Goal: Task Accomplishment & Management: Manage account settings

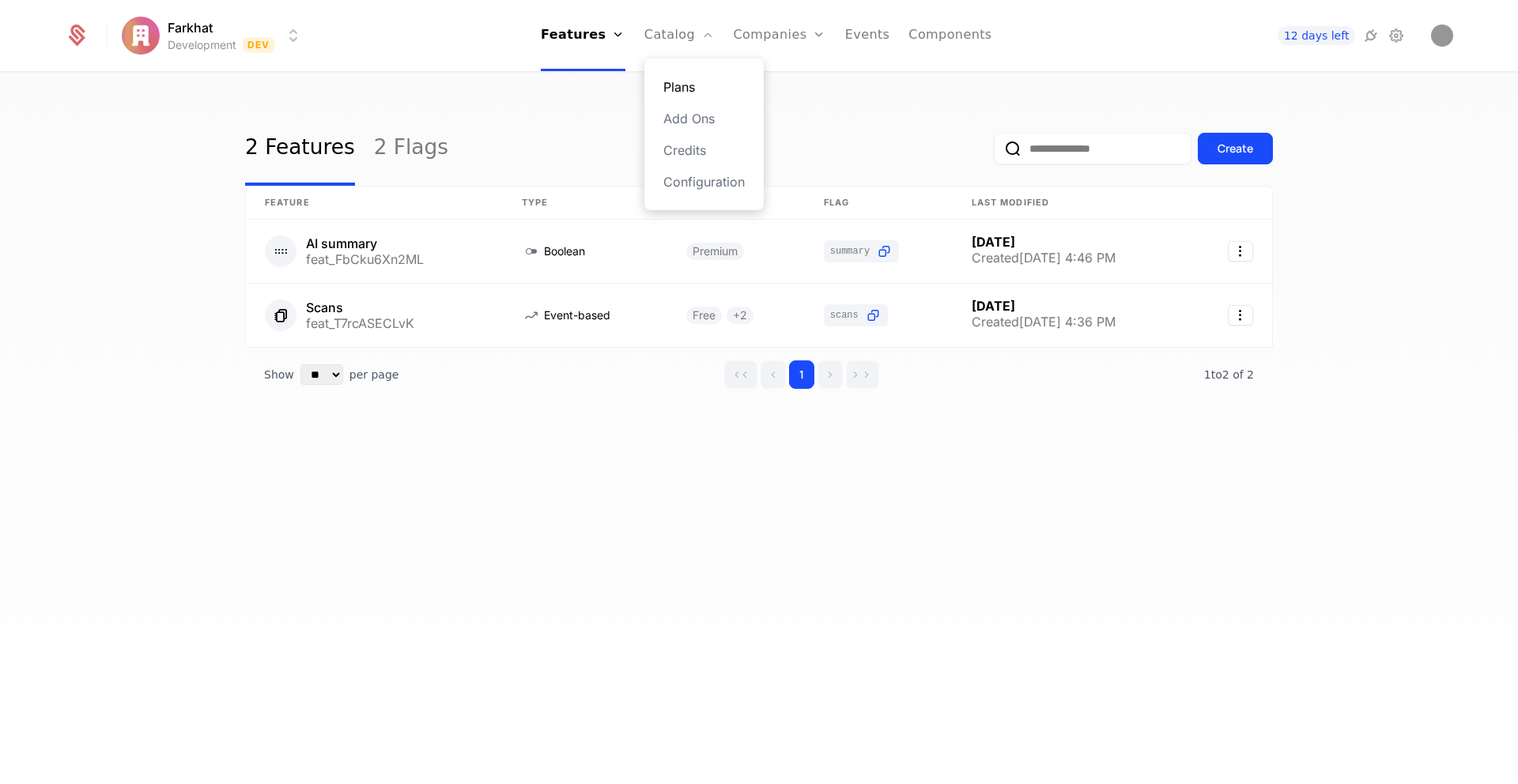
click at [680, 83] on link "Plans" at bounding box center [704, 87] width 82 height 19
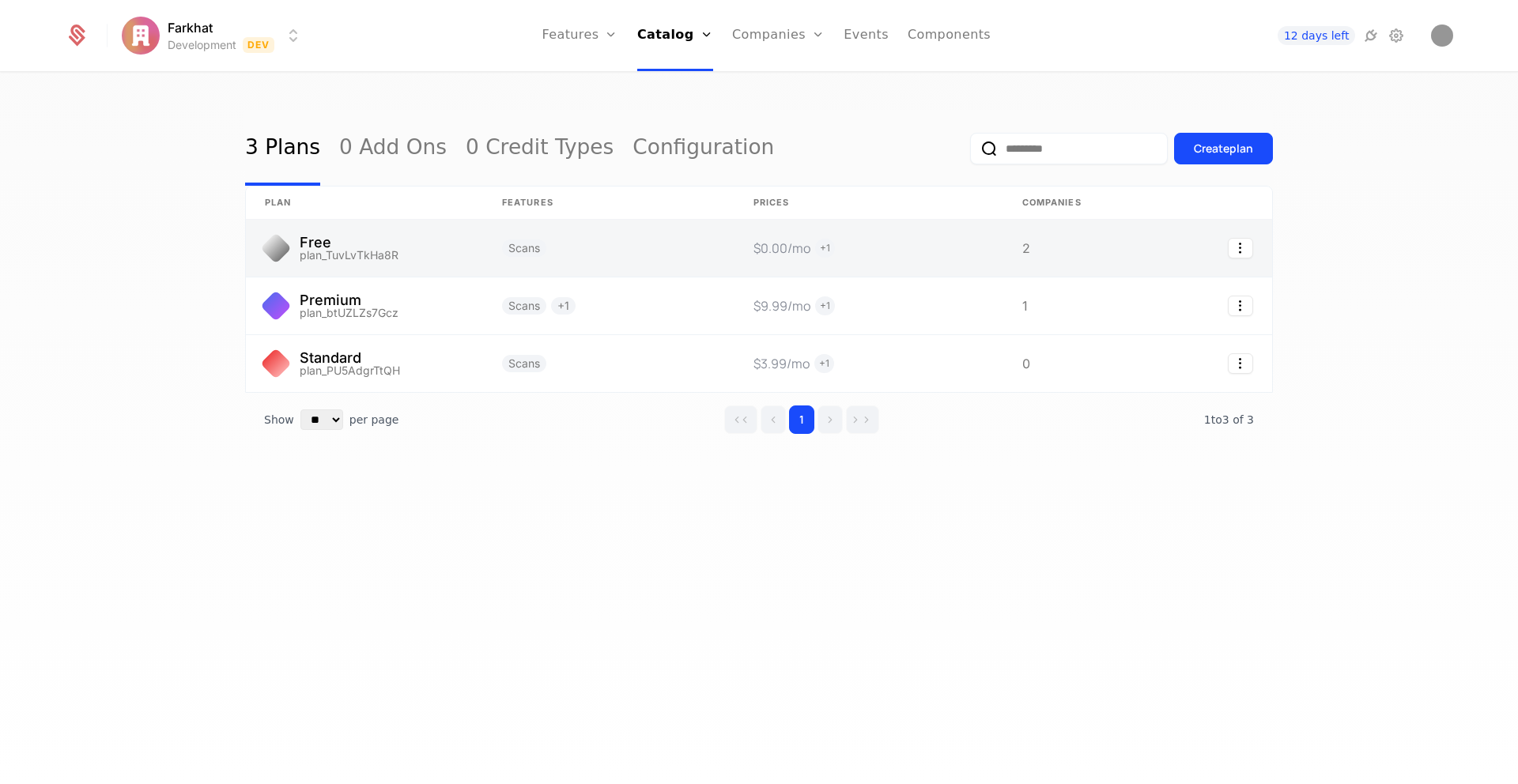
click at [446, 247] on link at bounding box center [365, 249] width 237 height 57
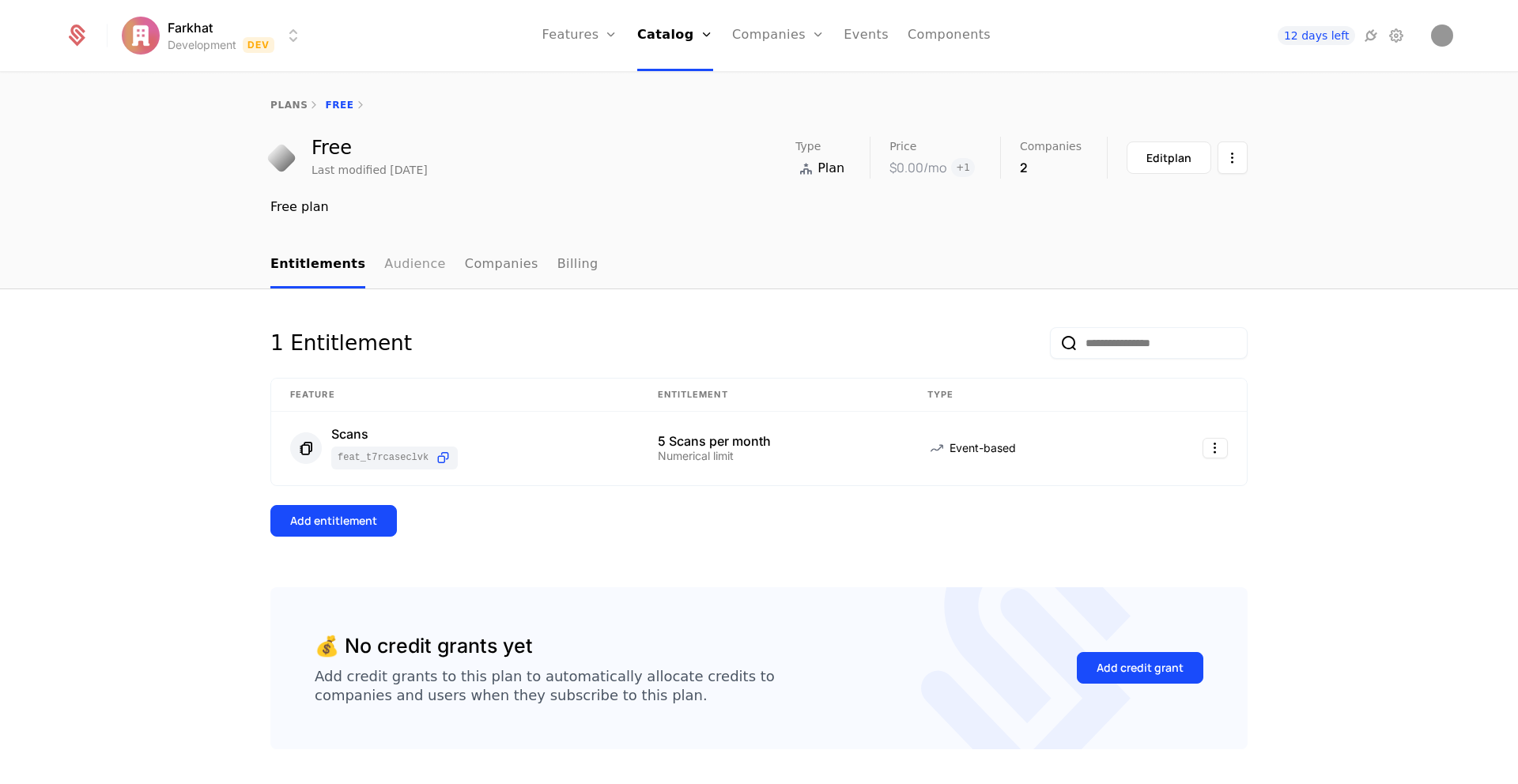
click at [390, 270] on link "Audience" at bounding box center [415, 265] width 61 height 47
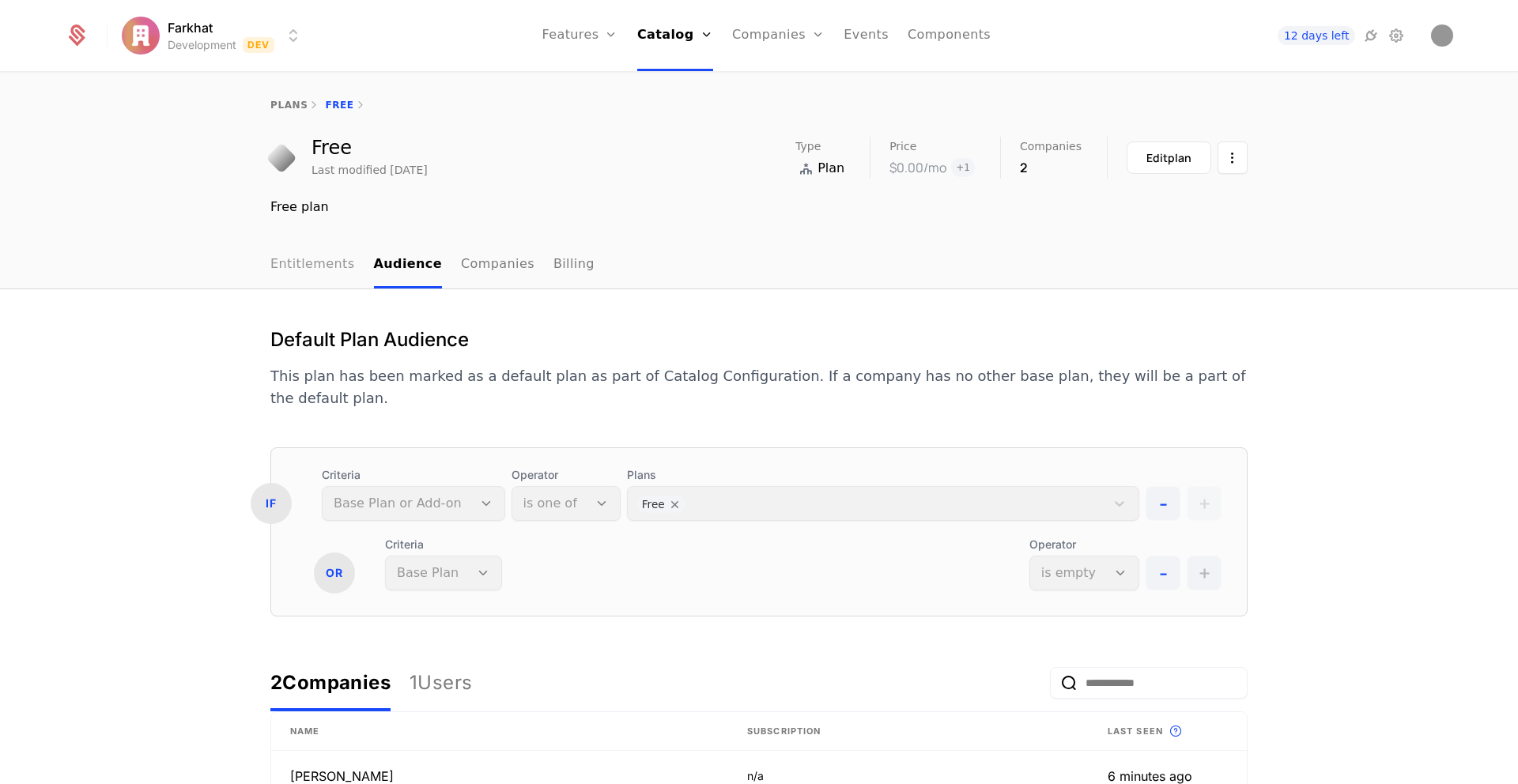
click at [344, 262] on link "Entitlements" at bounding box center [312, 265] width 84 height 47
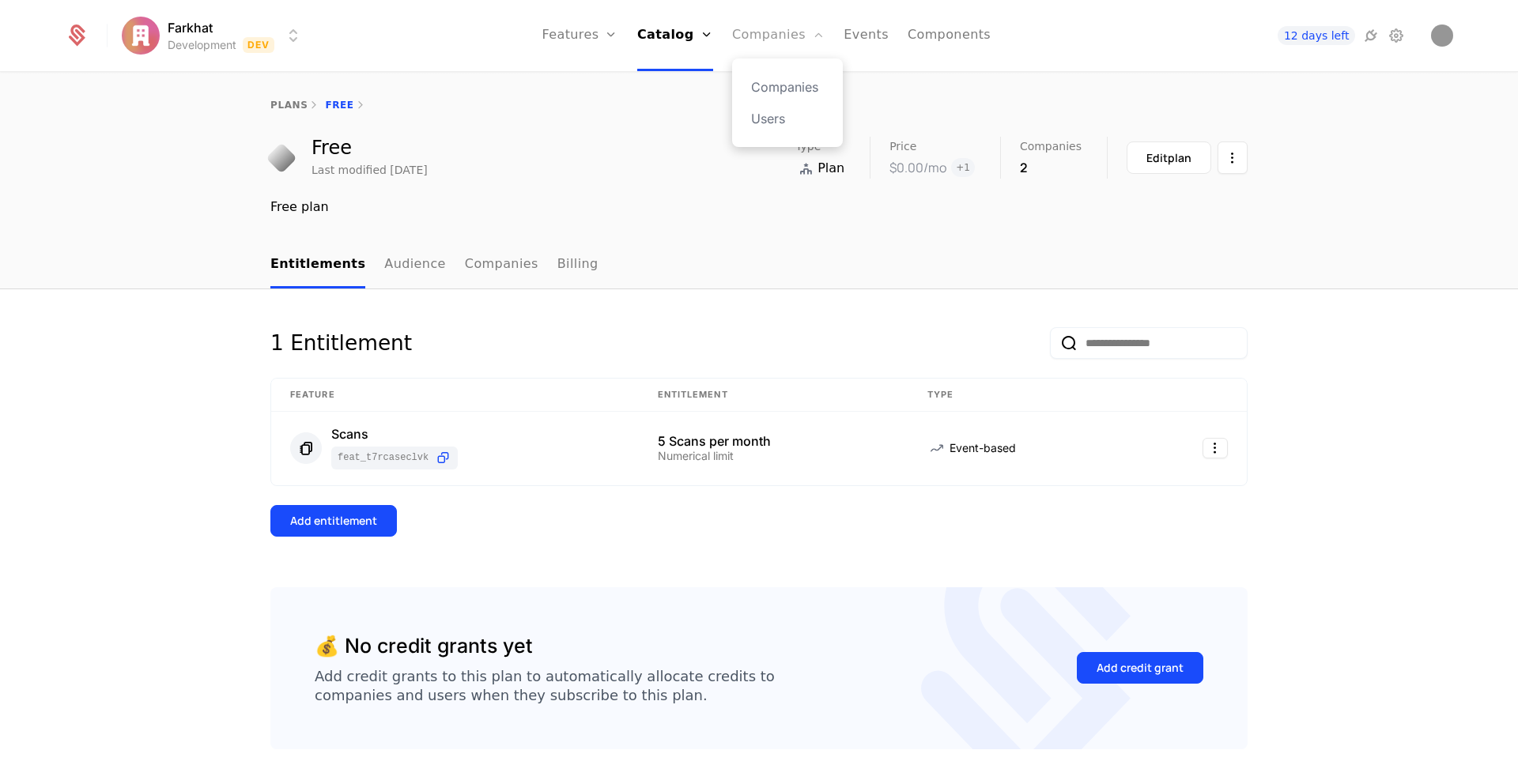
click at [793, 38] on link "Companies" at bounding box center [778, 35] width 92 height 71
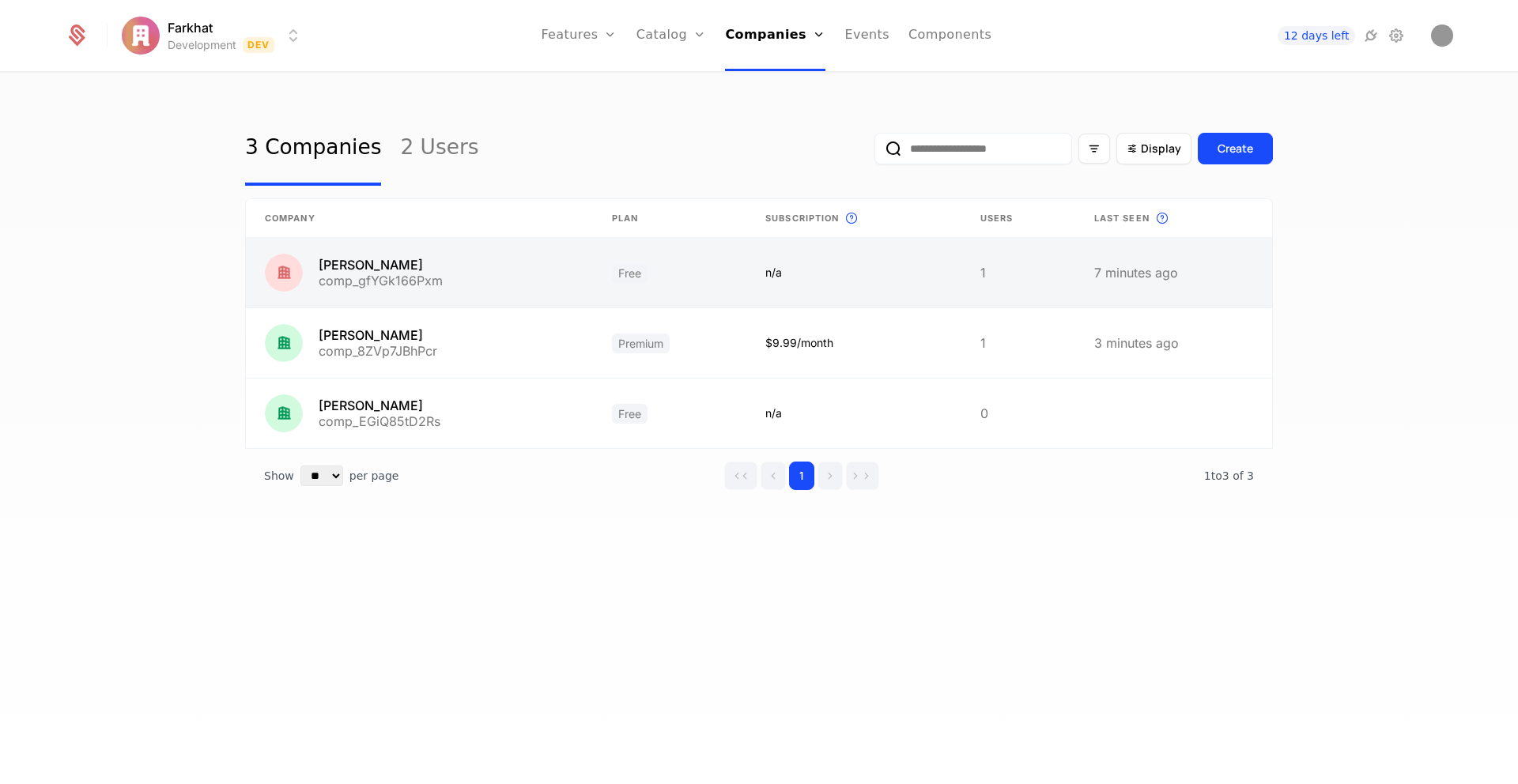
click at [746, 275] on link at bounding box center [853, 272] width 215 height 69
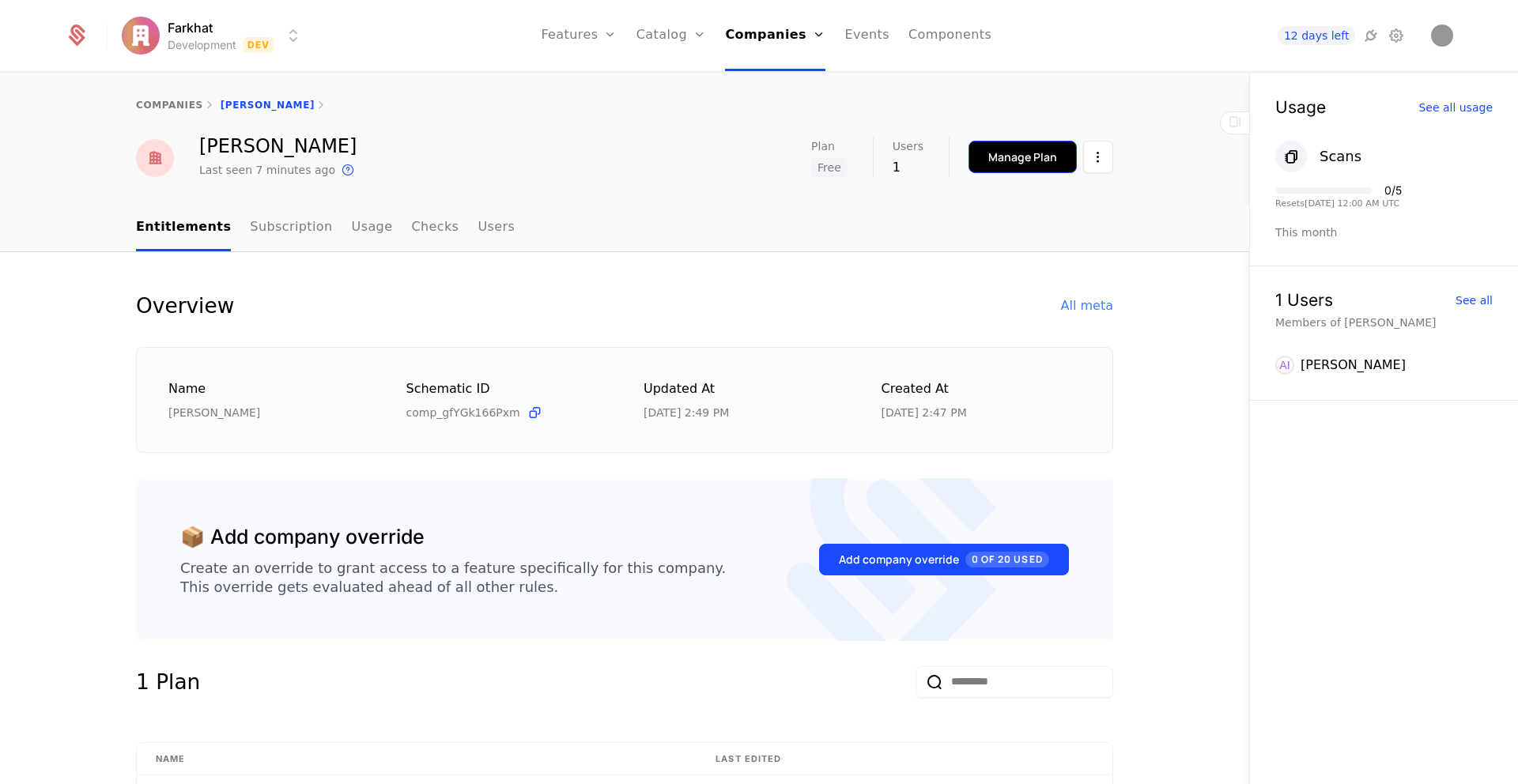
click at [998, 162] on div "Manage Plan" at bounding box center [1022, 157] width 69 height 16
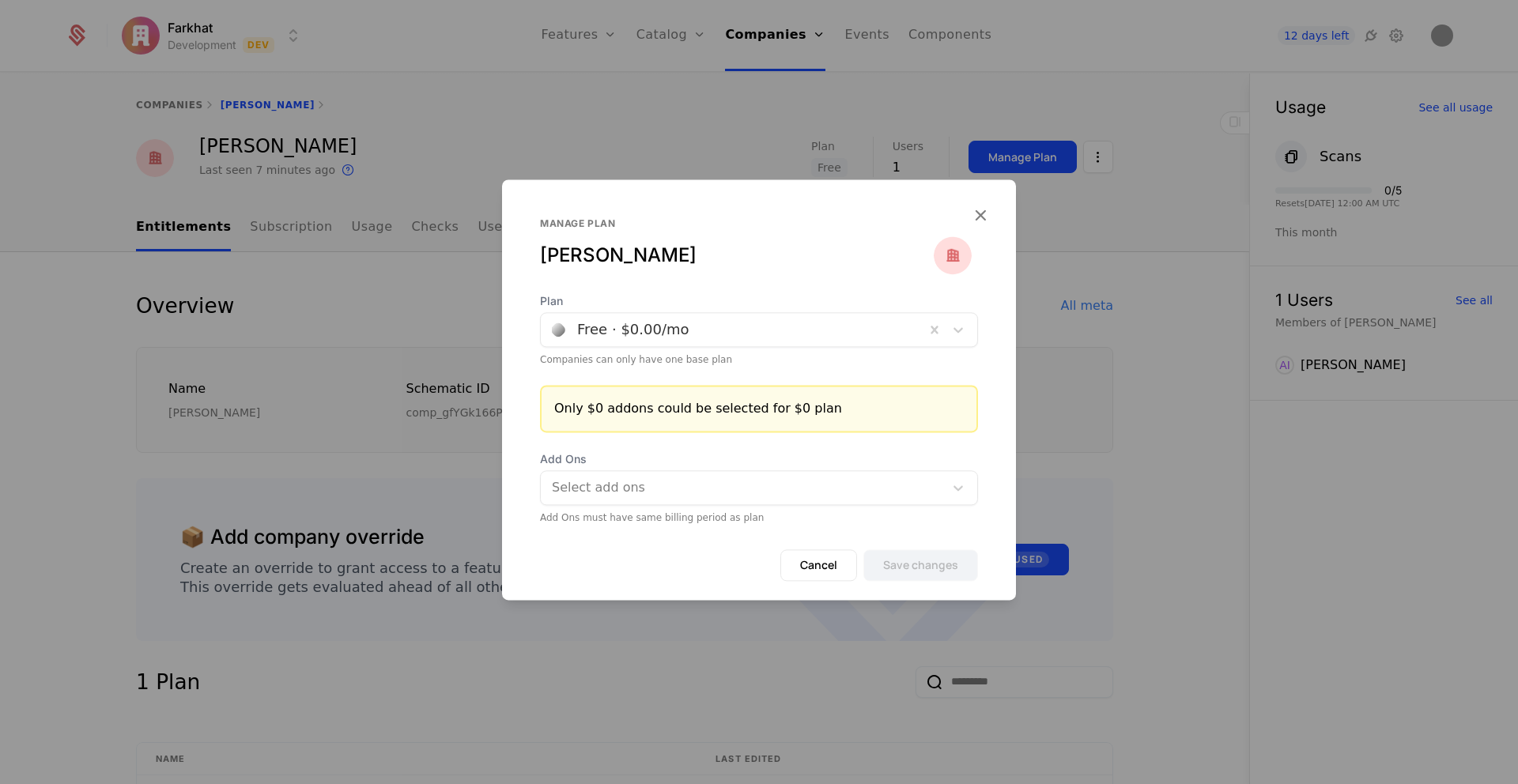
click at [703, 324] on div at bounding box center [733, 329] width 362 height 22
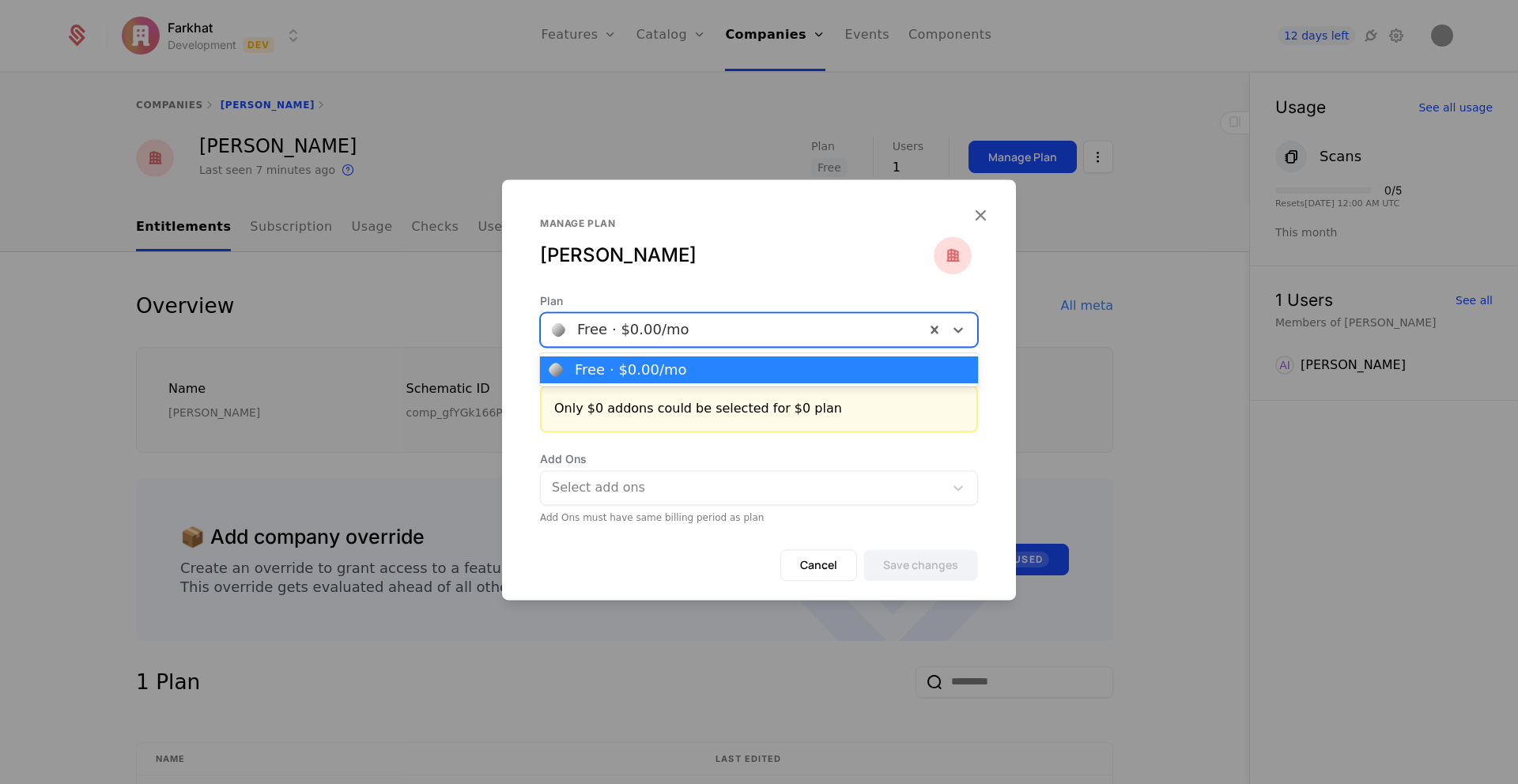
click at [708, 329] on div at bounding box center [733, 329] width 362 height 22
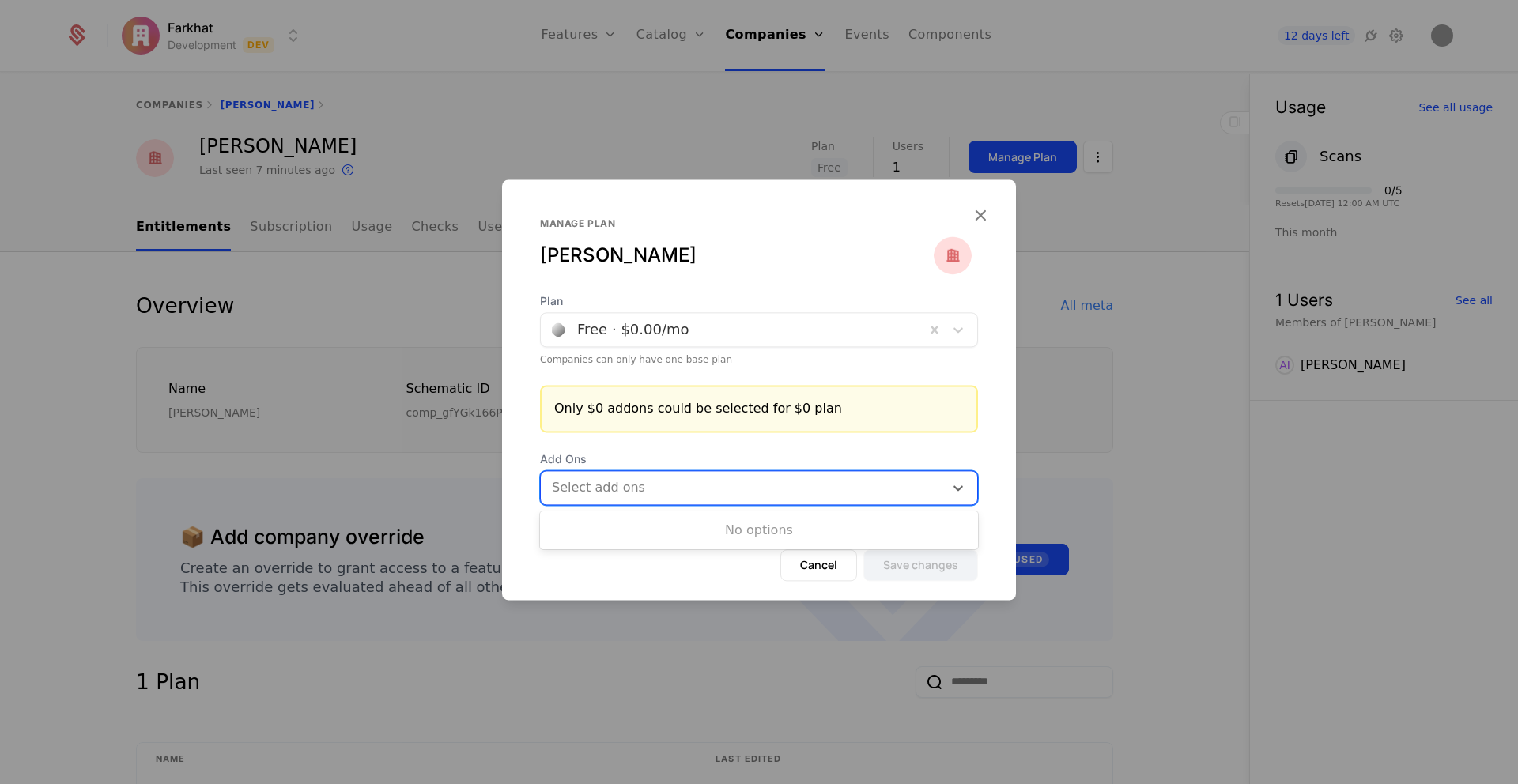
click at [728, 486] on div at bounding box center [744, 487] width 381 height 22
click at [980, 217] on icon "button" at bounding box center [980, 214] width 20 height 20
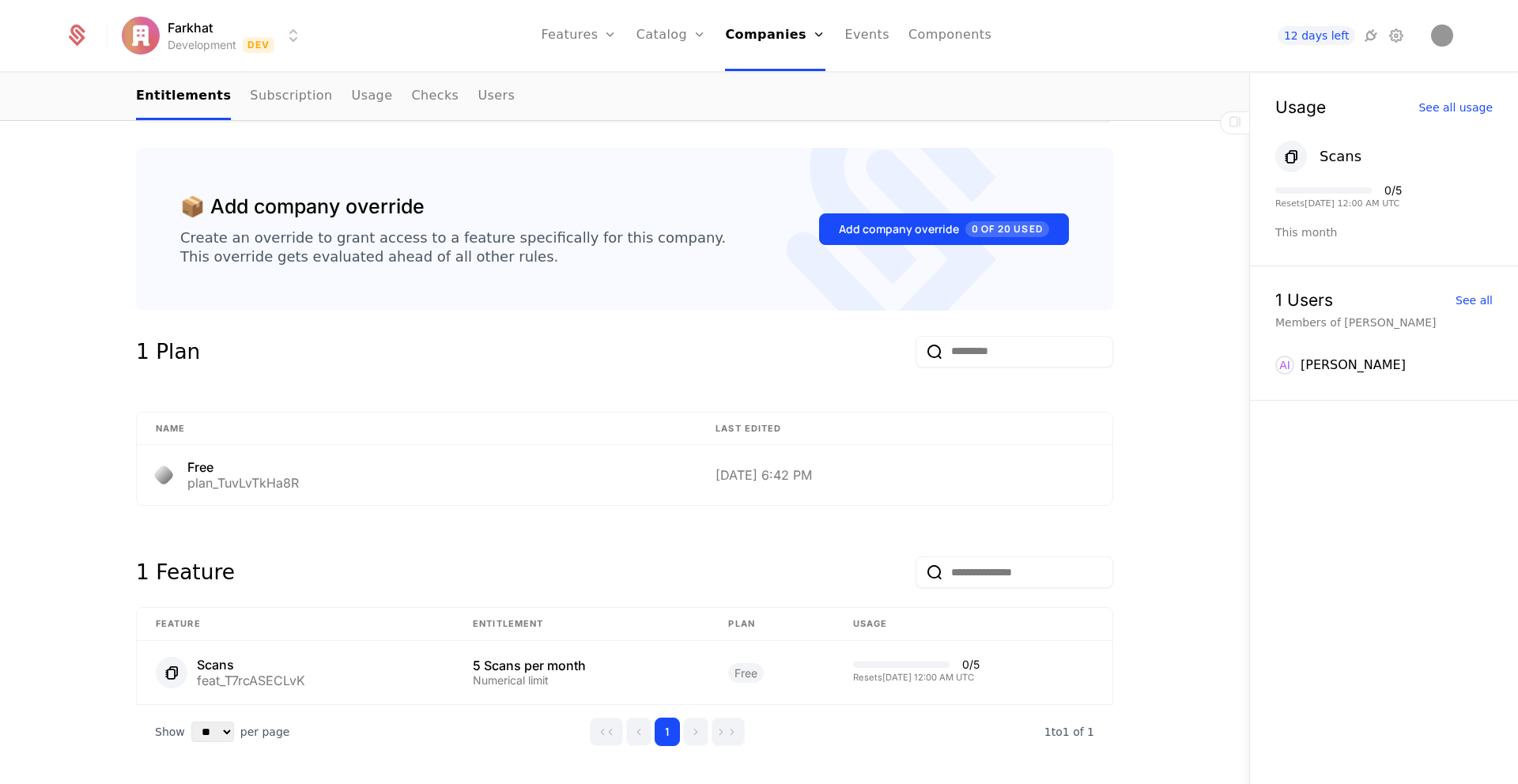
scroll to position [392, 0]
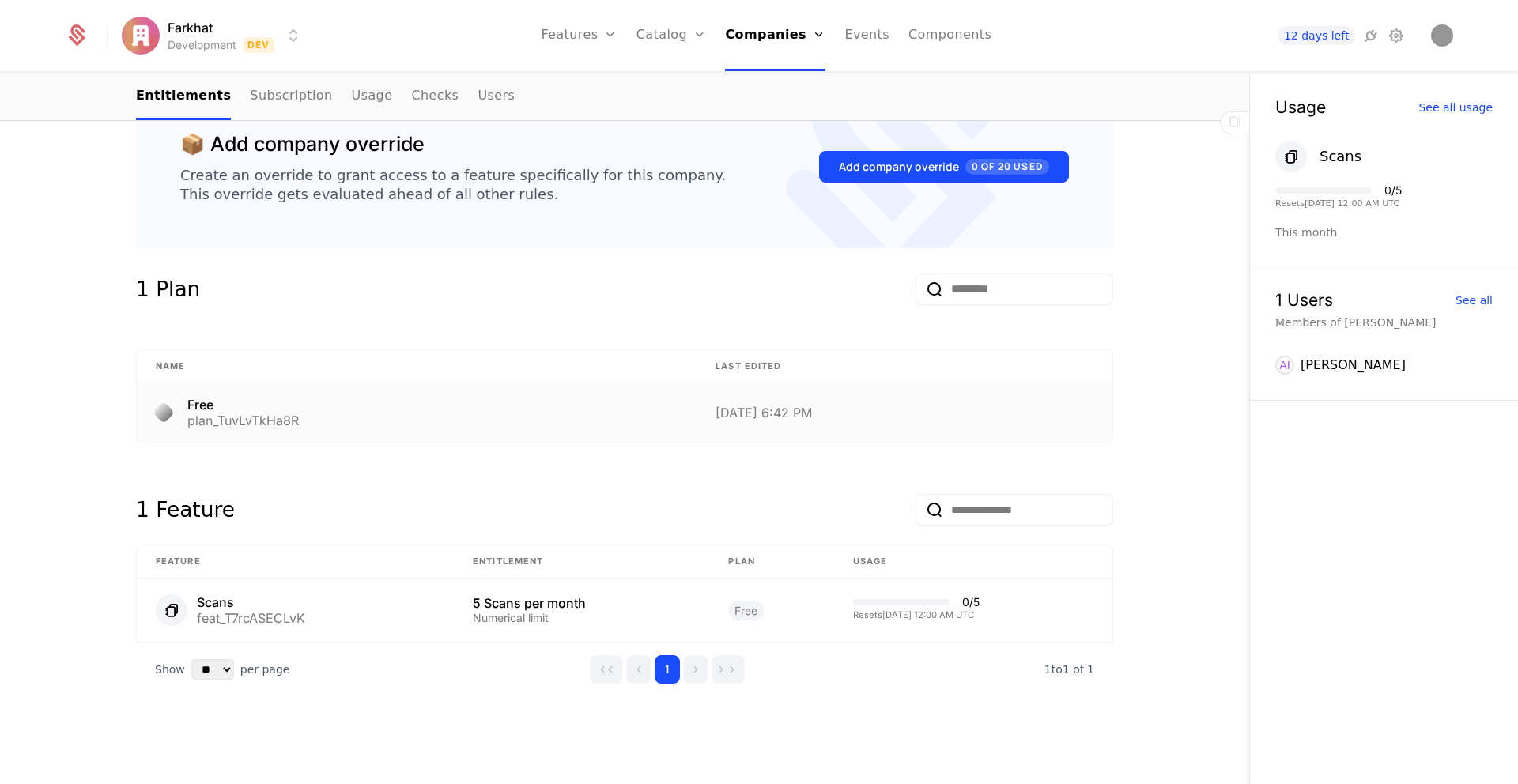
click at [618, 419] on div "Free plan_TuvLvTkHa8R" at bounding box center [416, 412] width 522 height 29
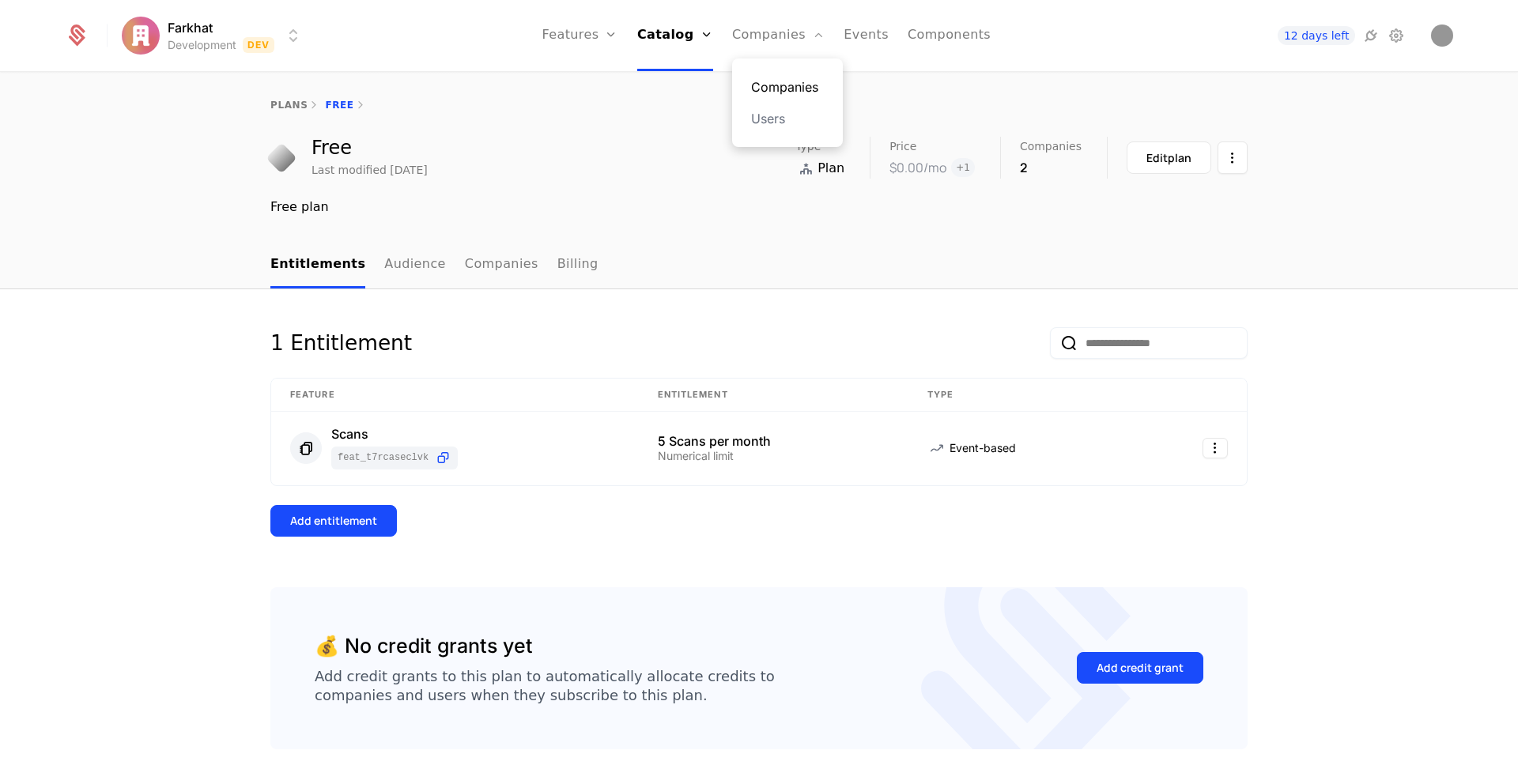
click at [768, 83] on link "Companies" at bounding box center [787, 87] width 73 height 19
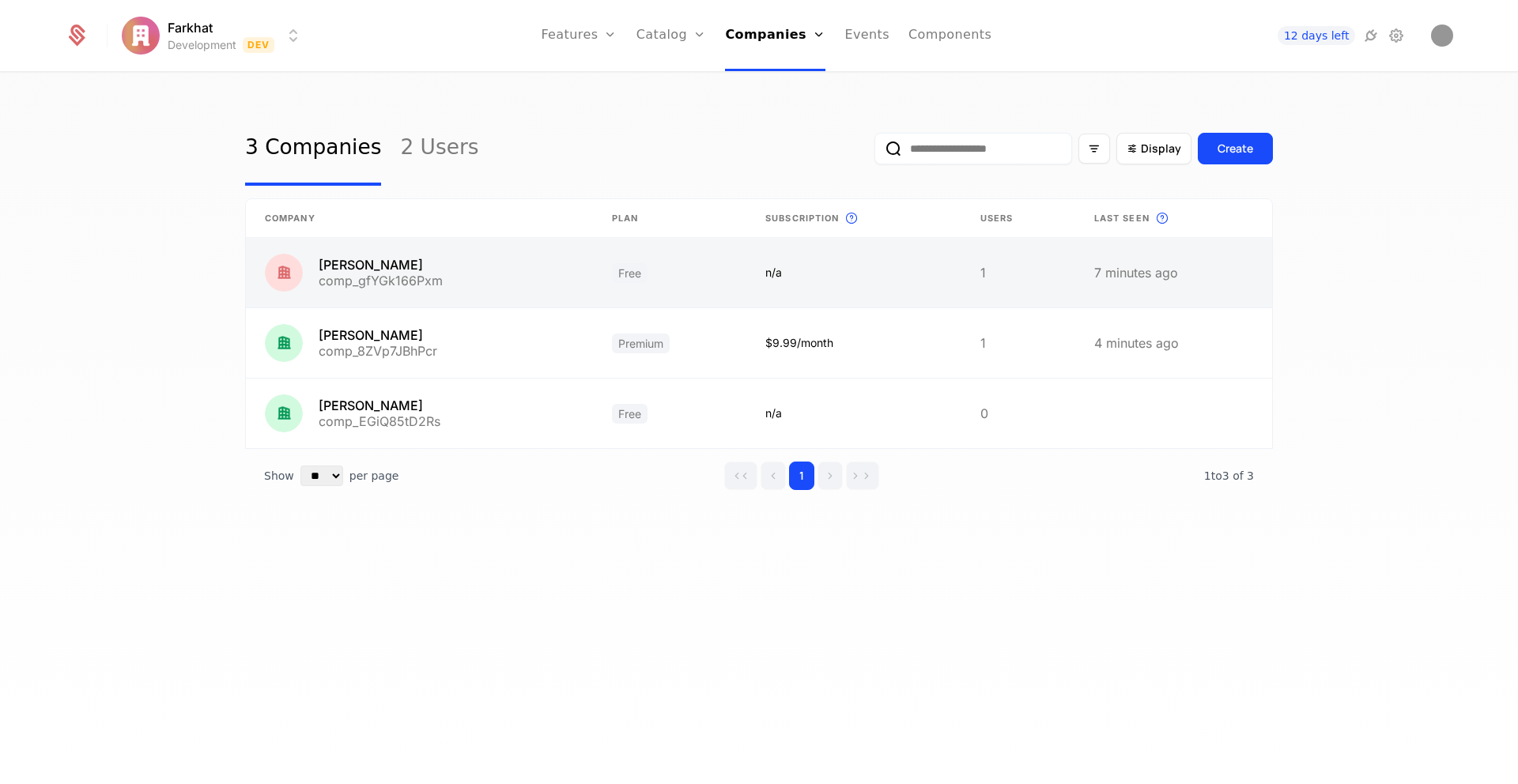
click at [623, 276] on link at bounding box center [670, 272] width 154 height 69
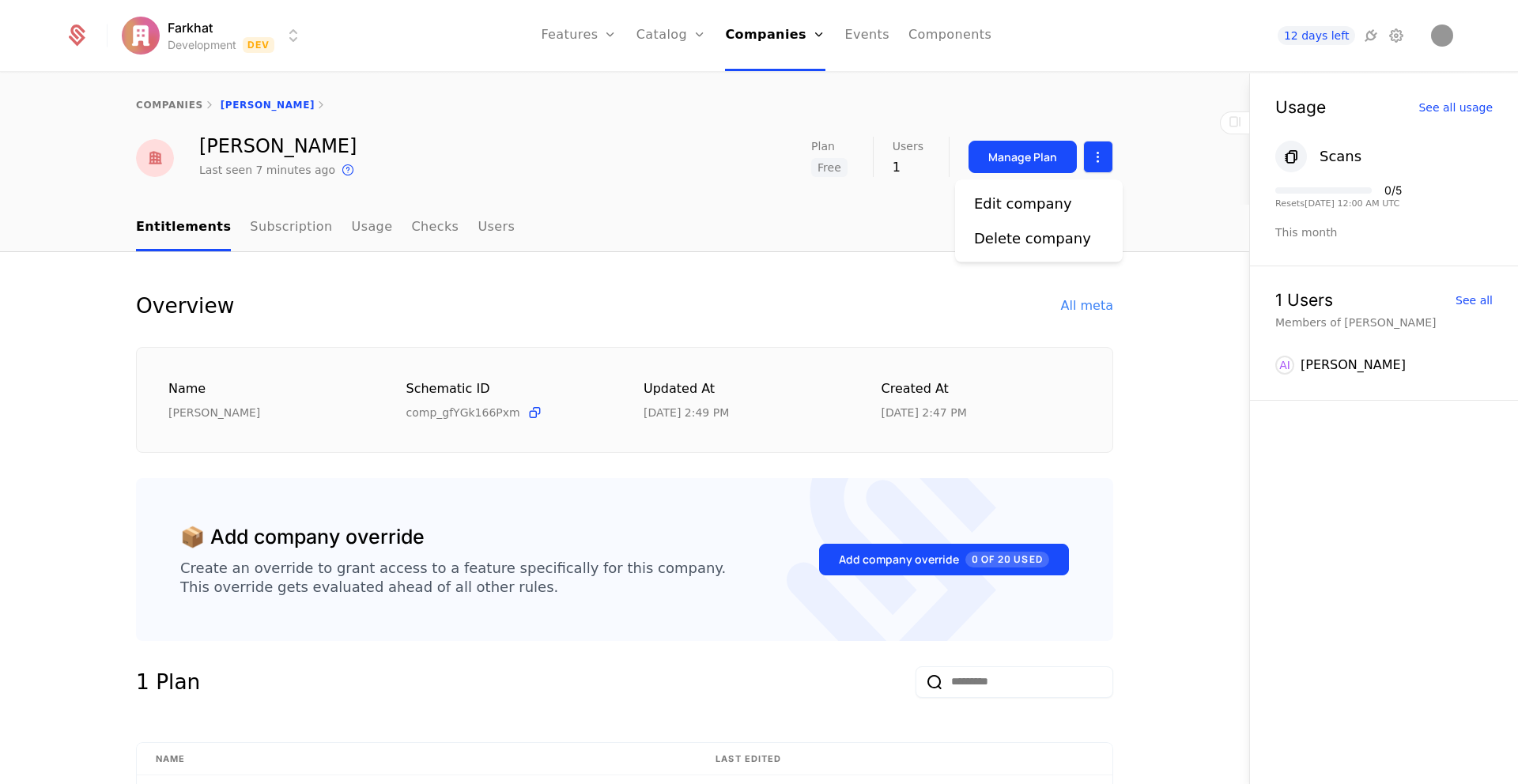
click at [1092, 151] on html "Farkhat Development Dev Features Features Flags Catalog Plans Add Ons Credits C…" at bounding box center [759, 392] width 1518 height 784
click at [1030, 202] on div "Edit company" at bounding box center [1023, 204] width 98 height 22
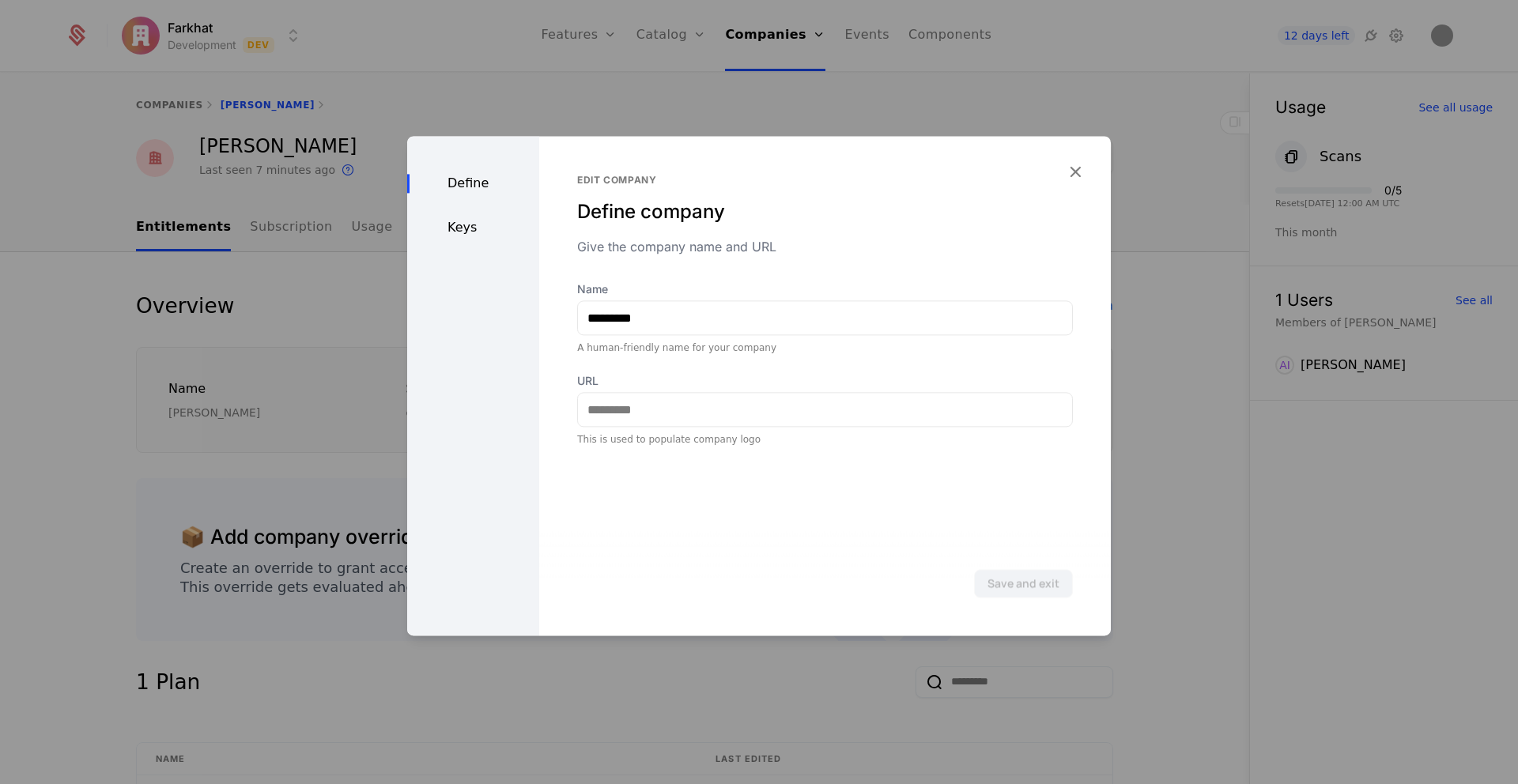
click at [461, 224] on div "Keys" at bounding box center [473, 227] width 132 height 19
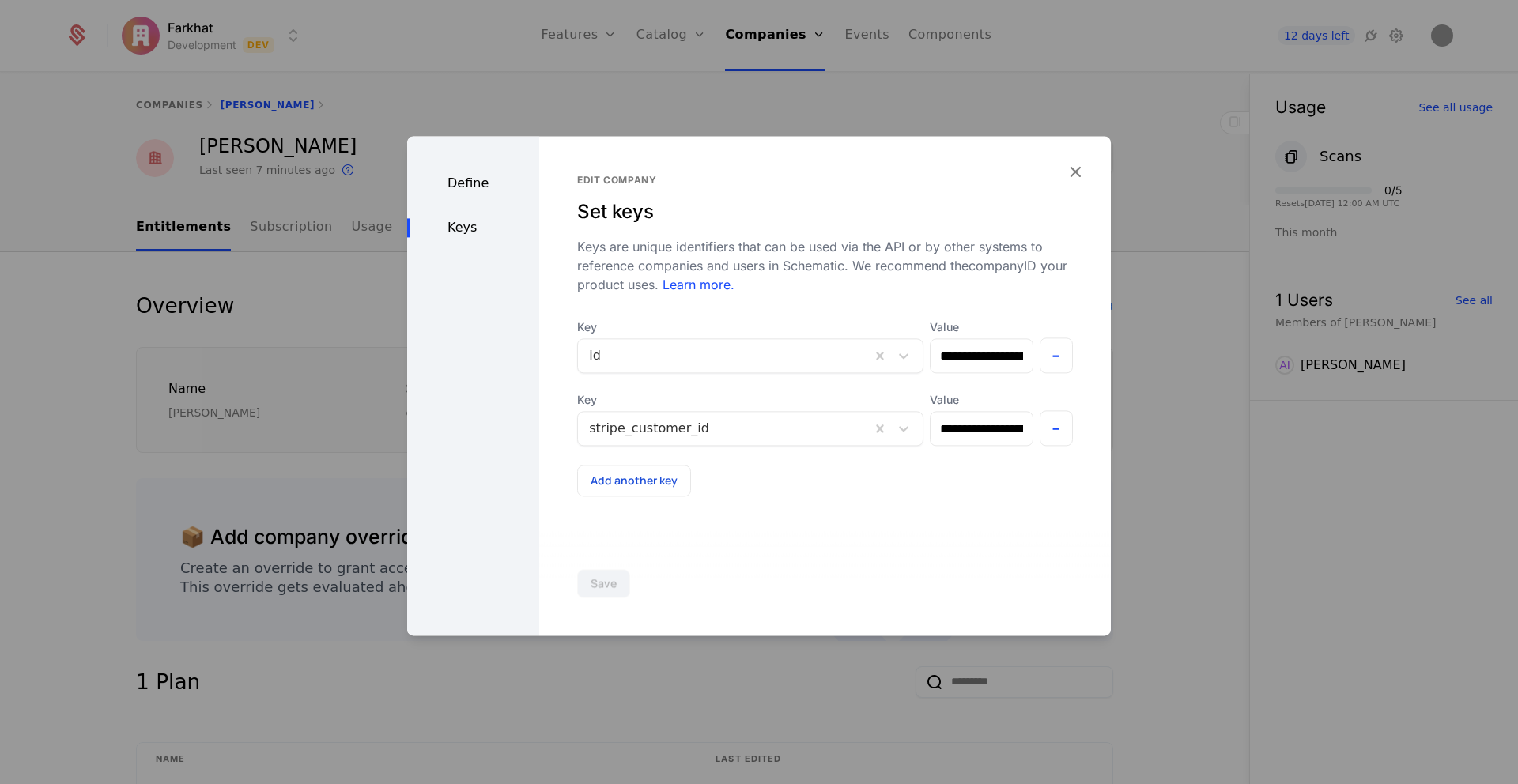
click at [358, 354] on div at bounding box center [759, 392] width 1518 height 784
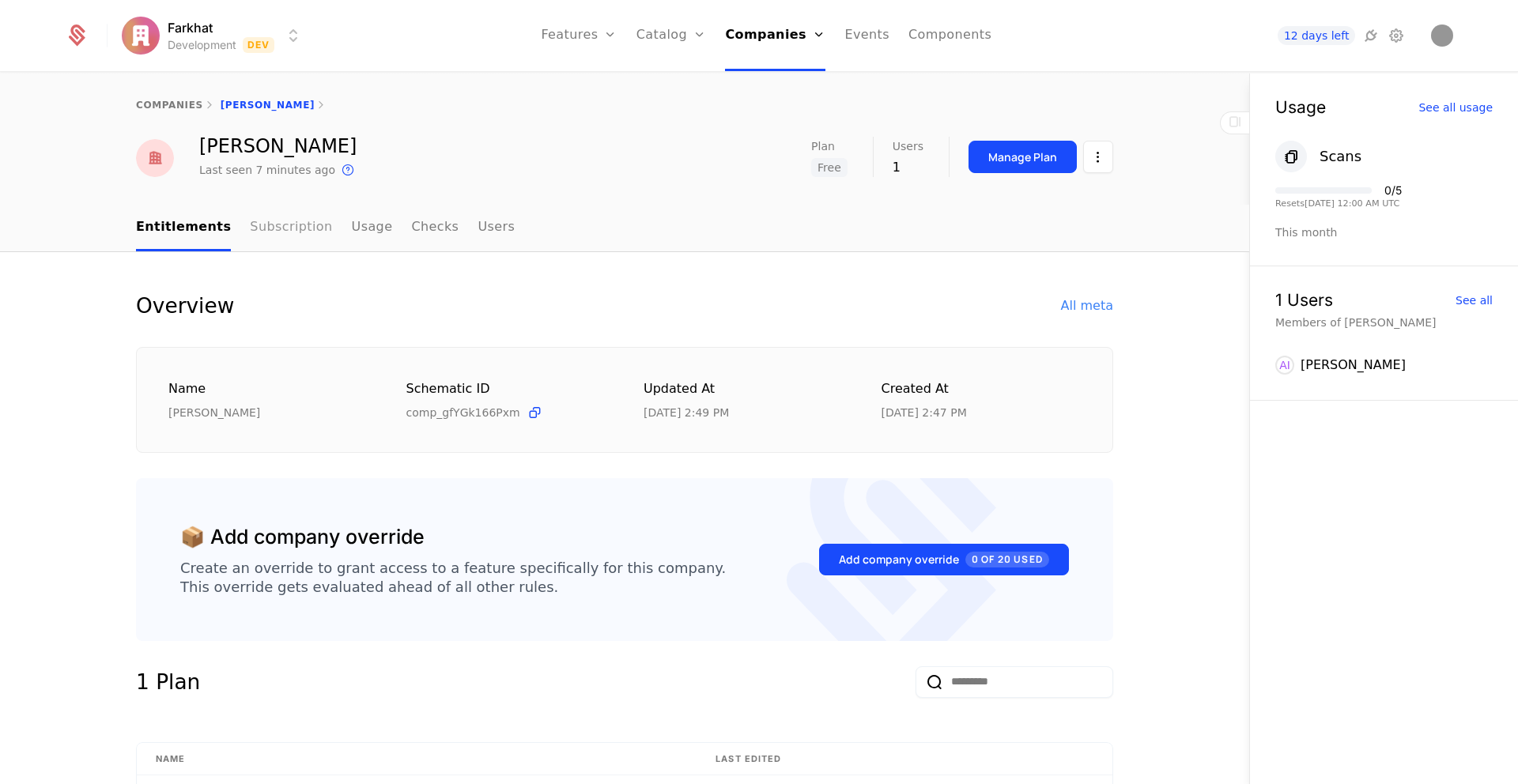
click at [275, 233] on link "Subscription" at bounding box center [290, 227] width 83 height 47
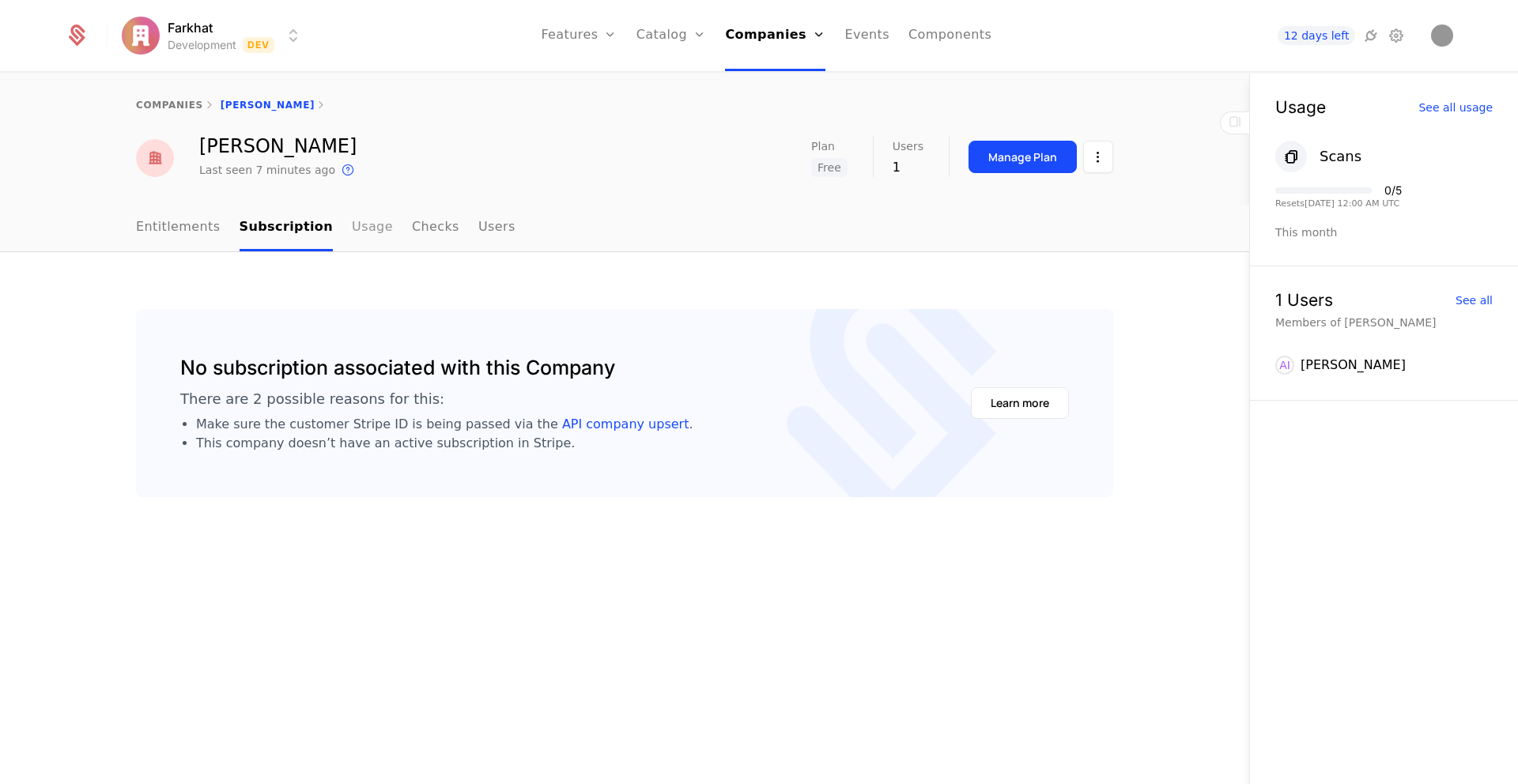
click at [358, 225] on link "Usage" at bounding box center [372, 227] width 41 height 47
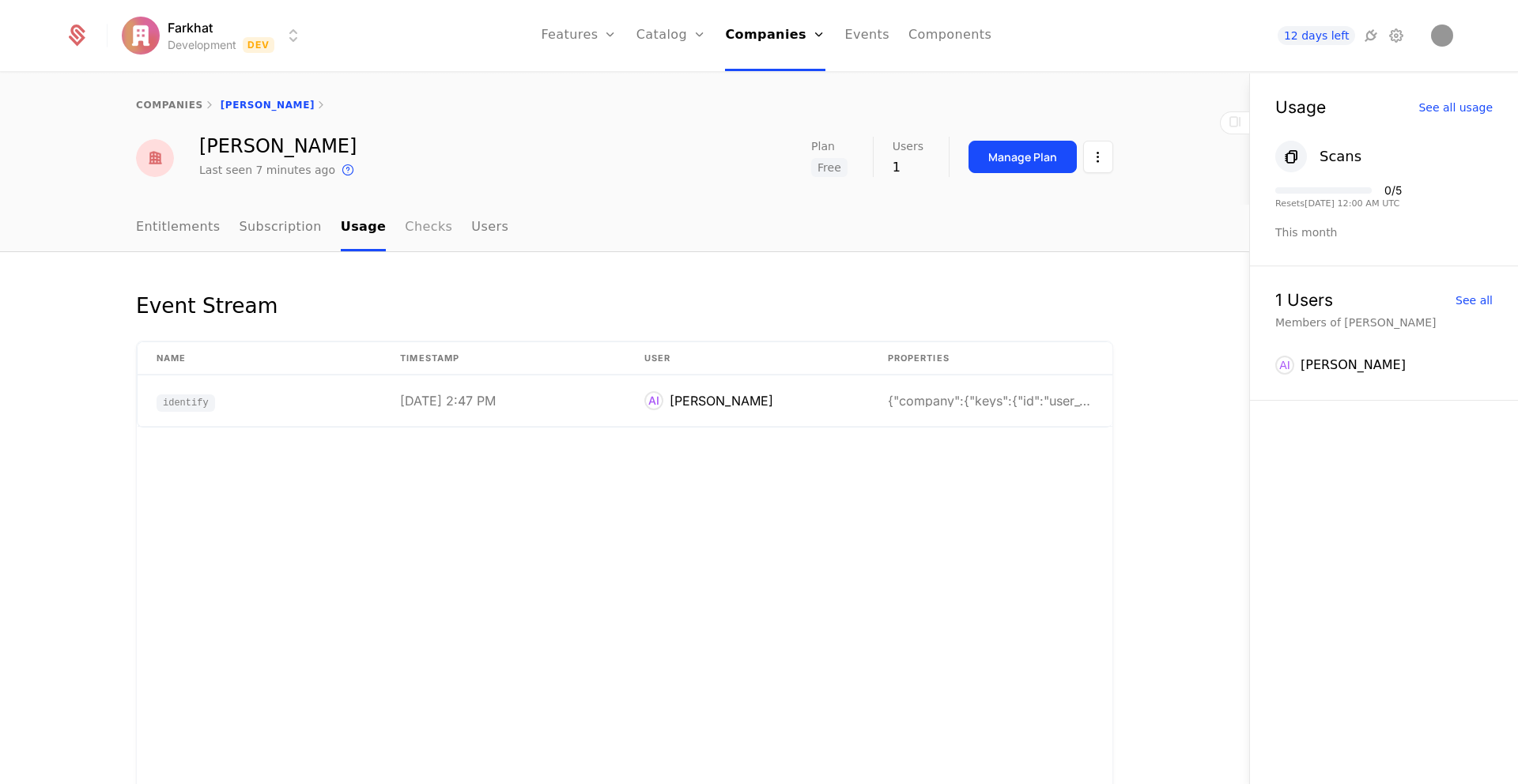
click at [415, 226] on link "Checks" at bounding box center [429, 227] width 47 height 47
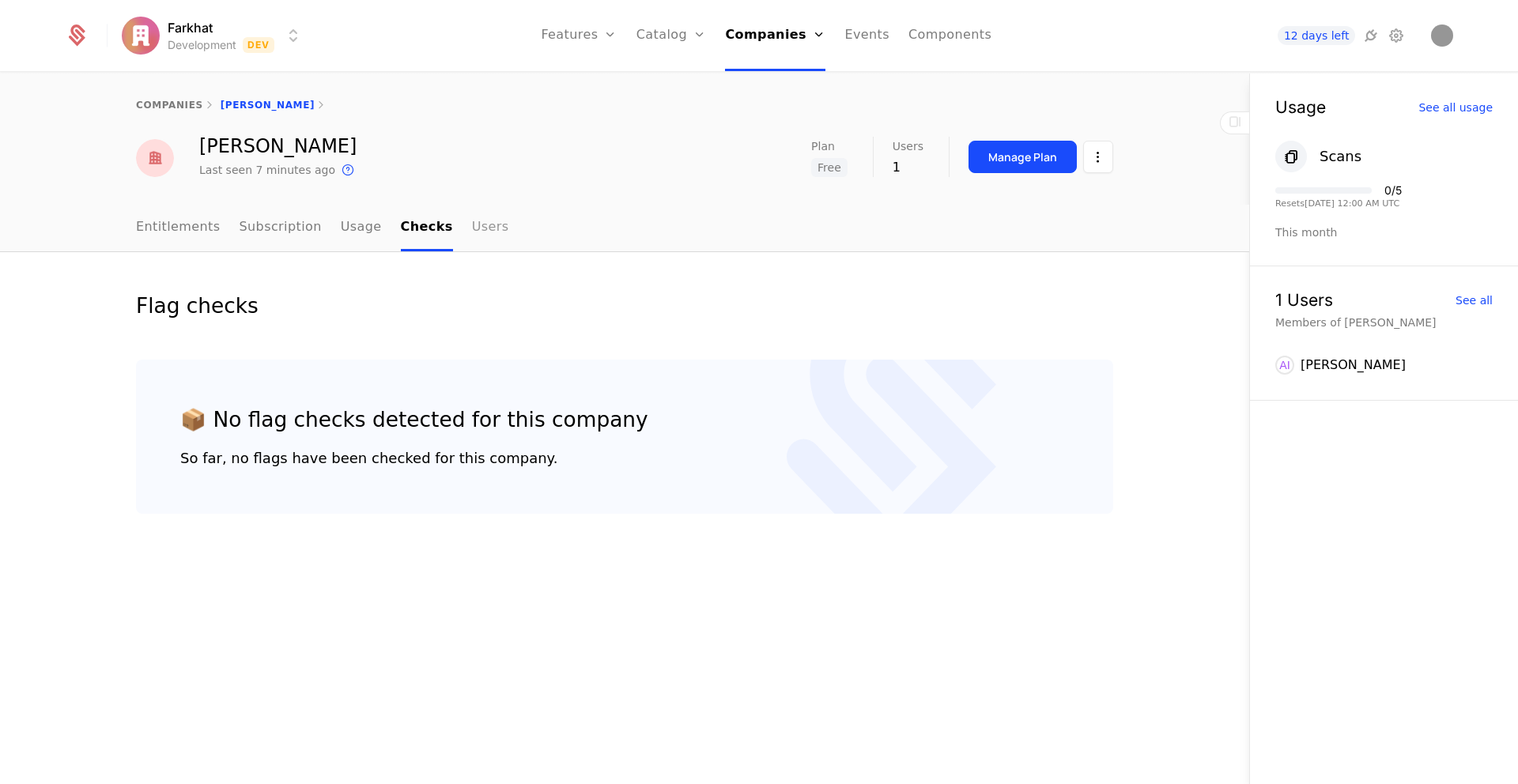
click at [472, 230] on link "Users" at bounding box center [490, 227] width 37 height 47
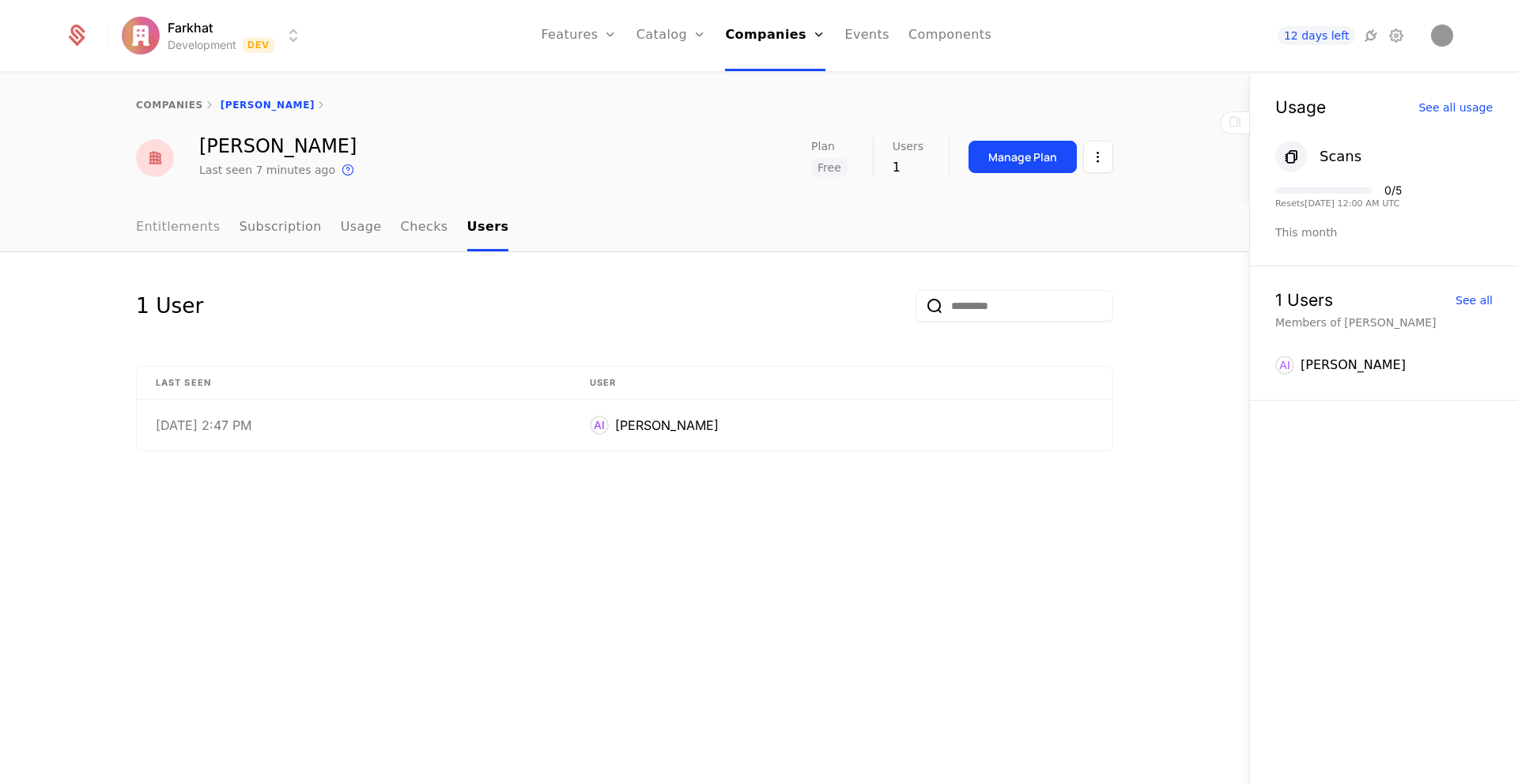
click at [176, 219] on link "Entitlements" at bounding box center [177, 227] width 84 height 47
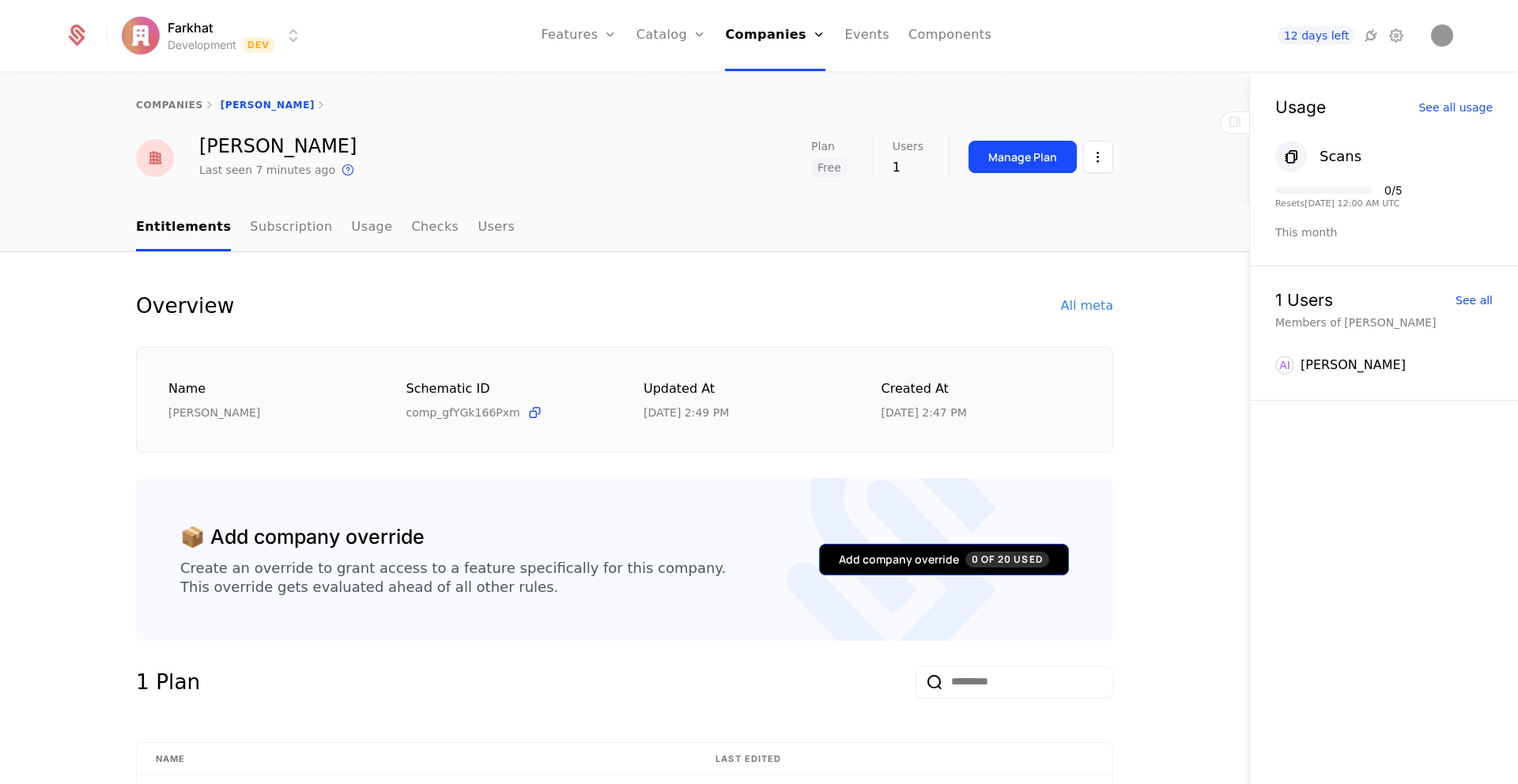
click at [864, 554] on div "Add company override 0 of 20 Used" at bounding box center [943, 559] width 210 height 16
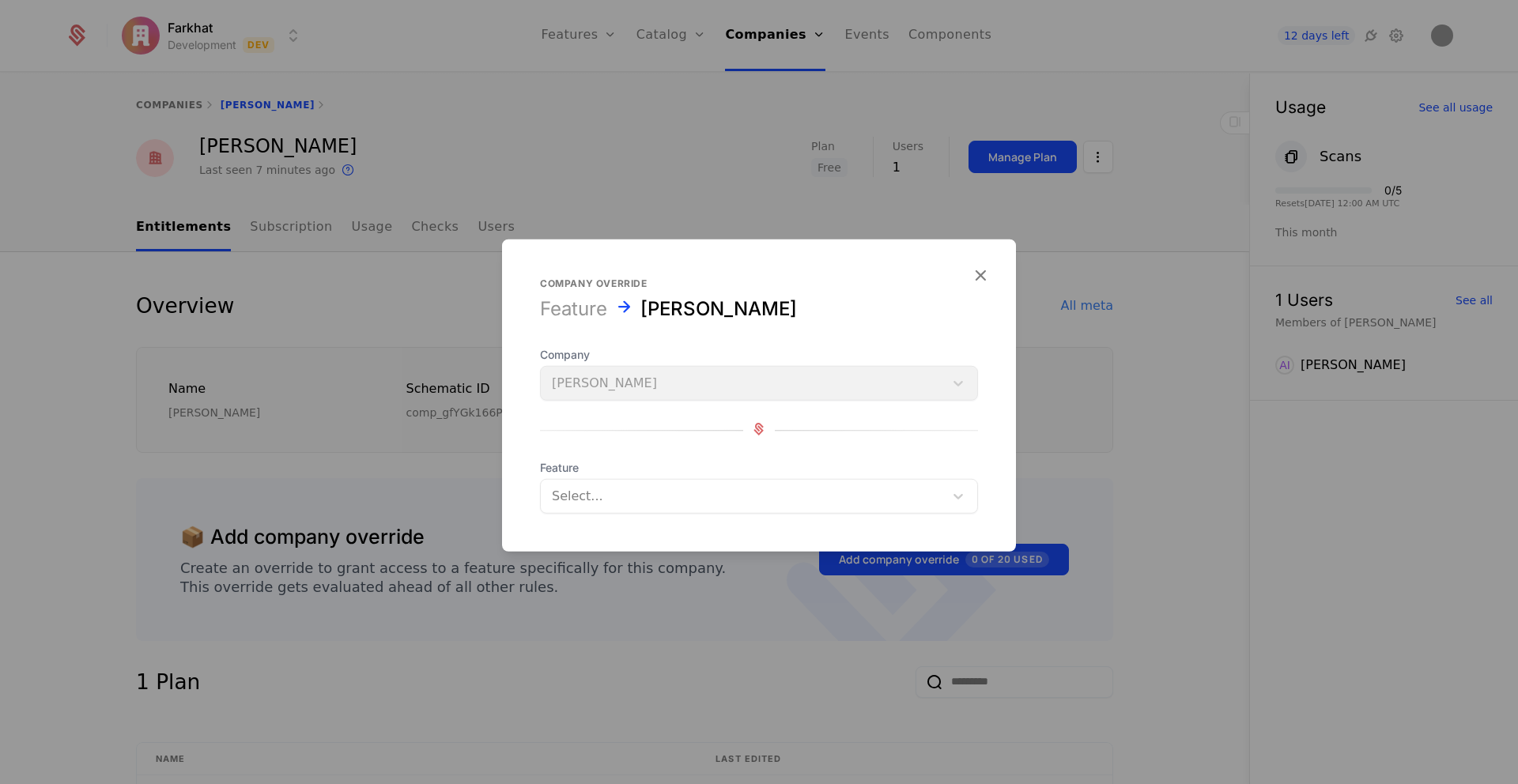
click at [788, 382] on div "Company Aya Ilyas" at bounding box center [758, 374] width 438 height 54
click at [712, 484] on div "Select..." at bounding box center [742, 496] width 403 height 29
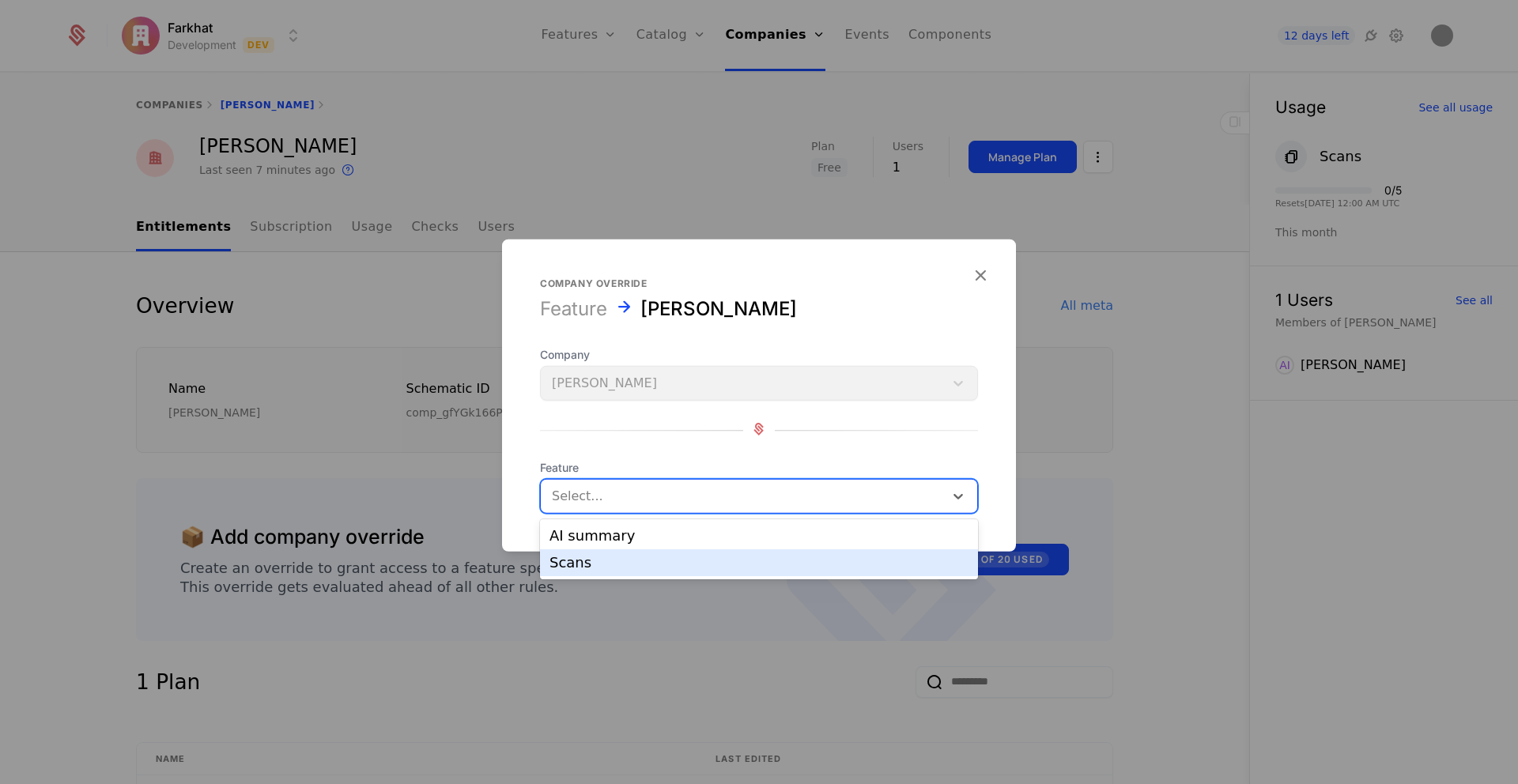
click at [619, 562] on div "Scans" at bounding box center [759, 562] width 419 height 14
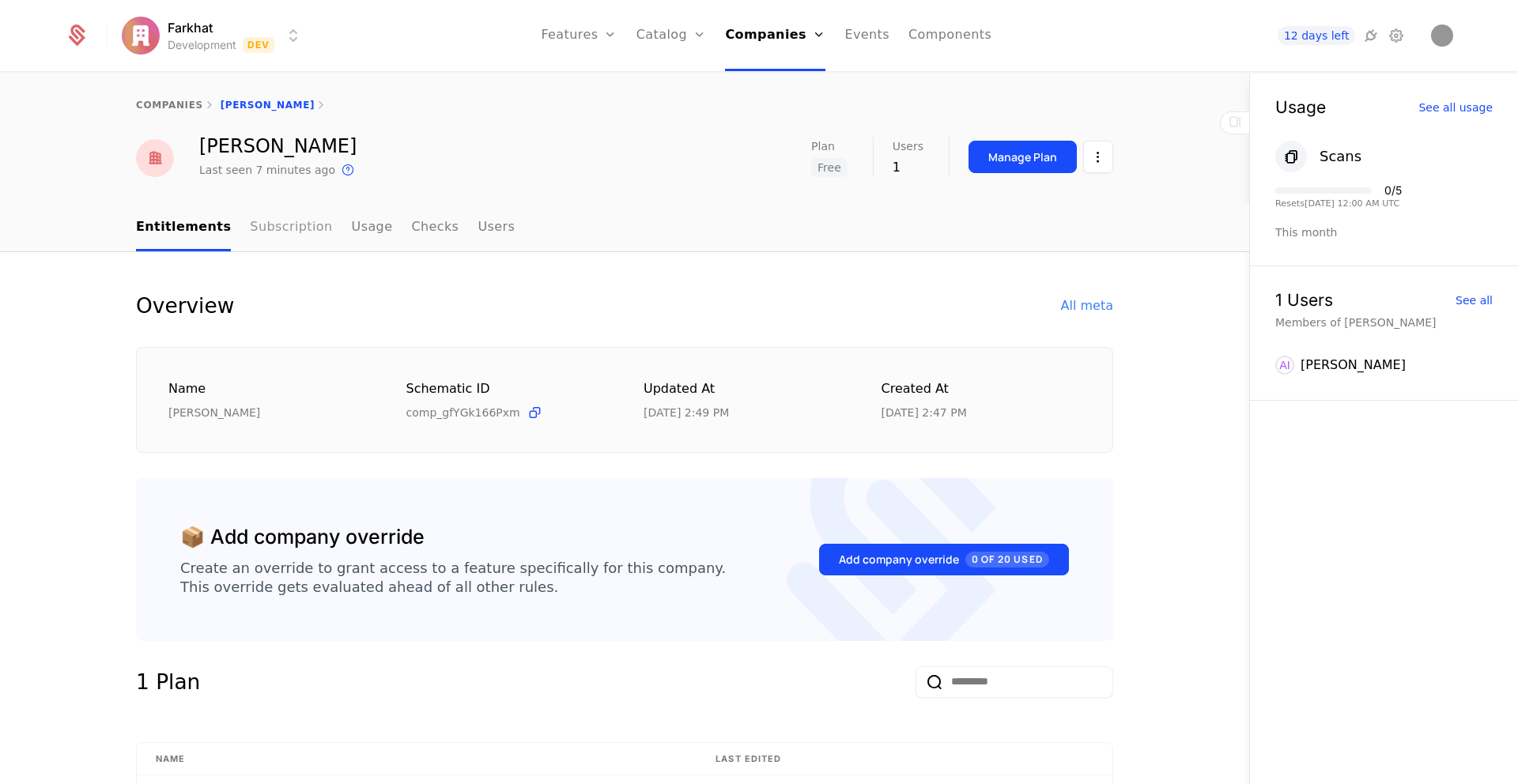
click at [249, 226] on link "Subscription" at bounding box center [290, 227] width 83 height 47
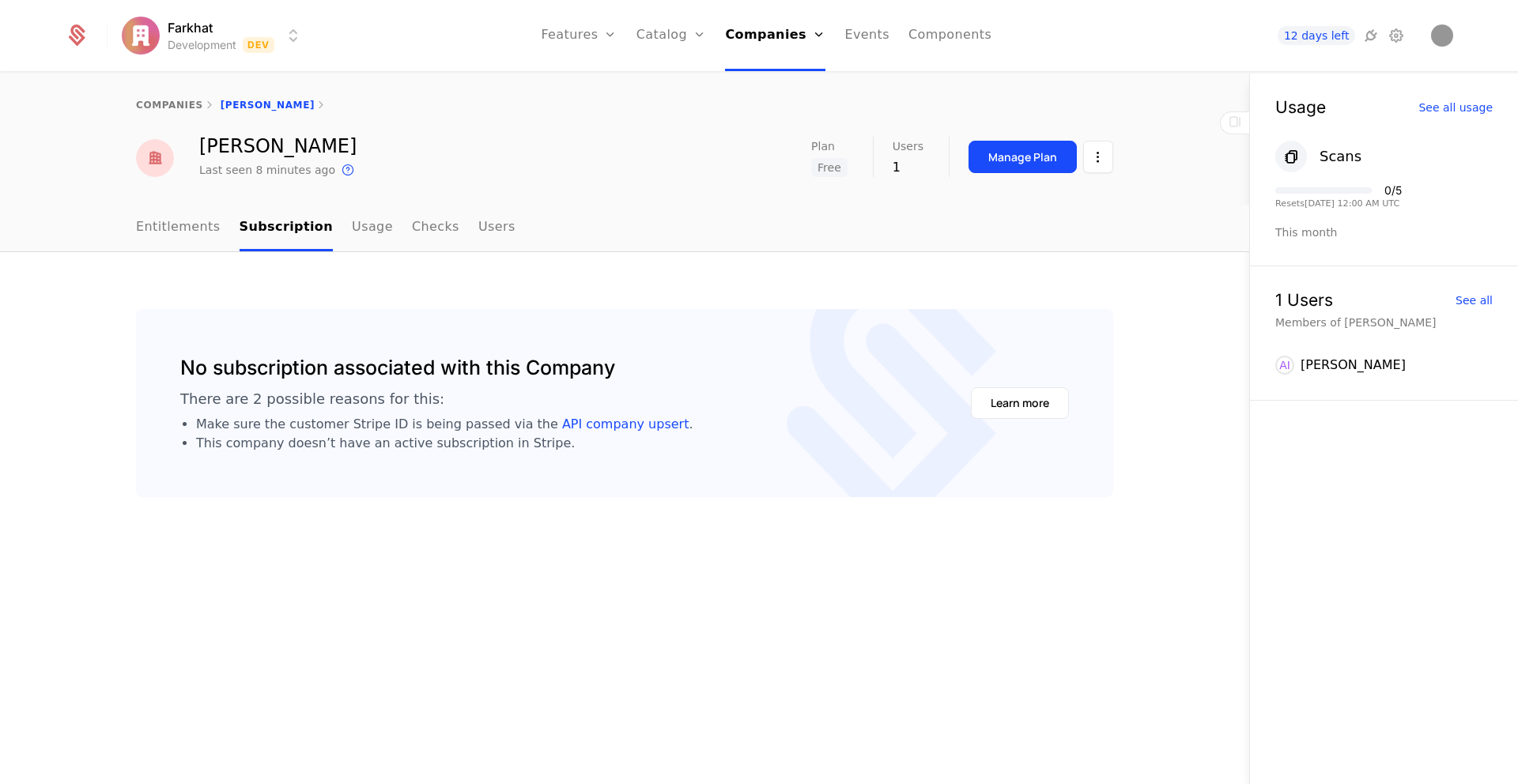
click at [378, 236] on ul "Entitlements Subscription Usage Checks Users" at bounding box center [326, 227] width 380 height 47
click at [357, 231] on link "Usage" at bounding box center [372, 227] width 41 height 47
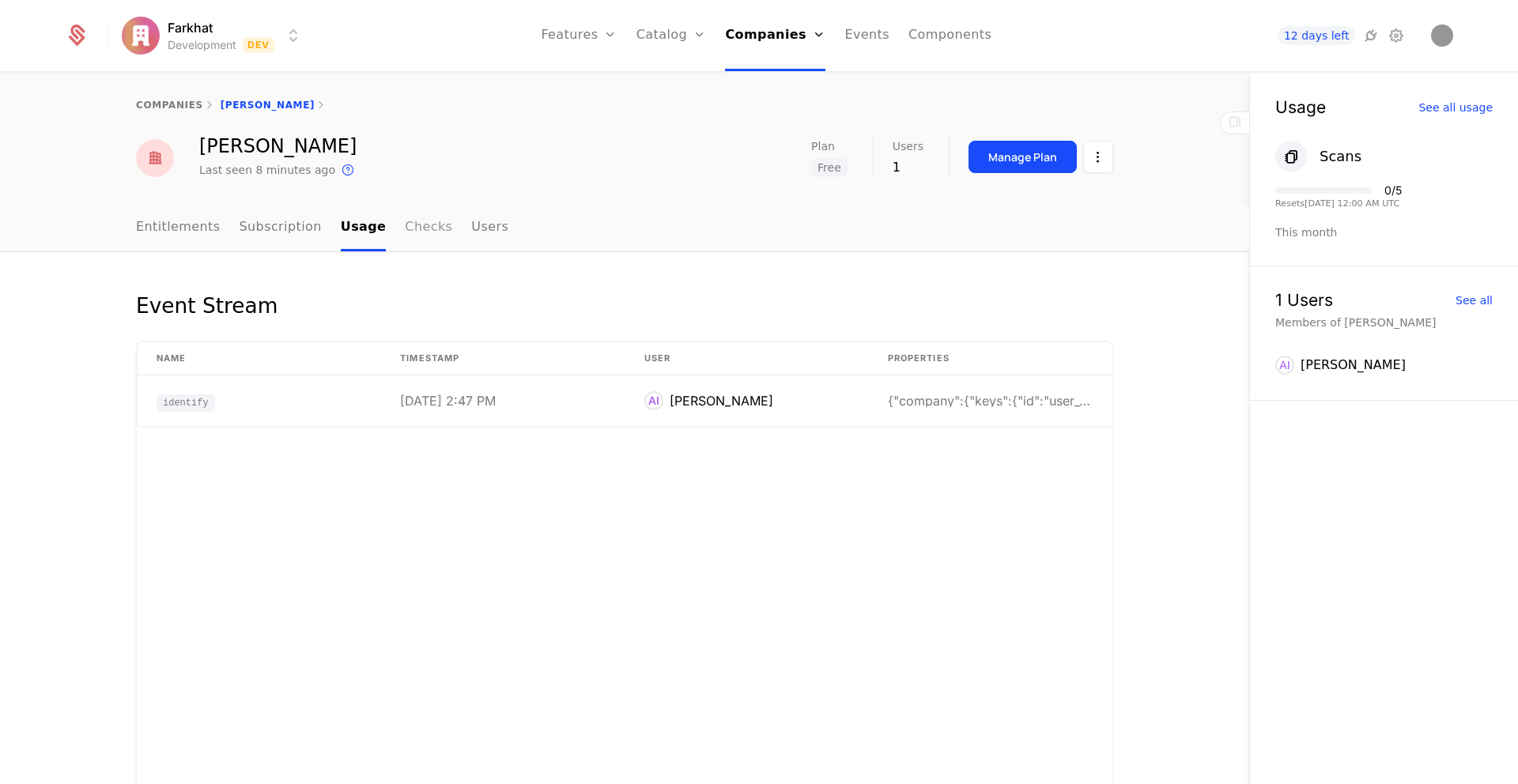
click at [415, 235] on link "Checks" at bounding box center [429, 227] width 47 height 47
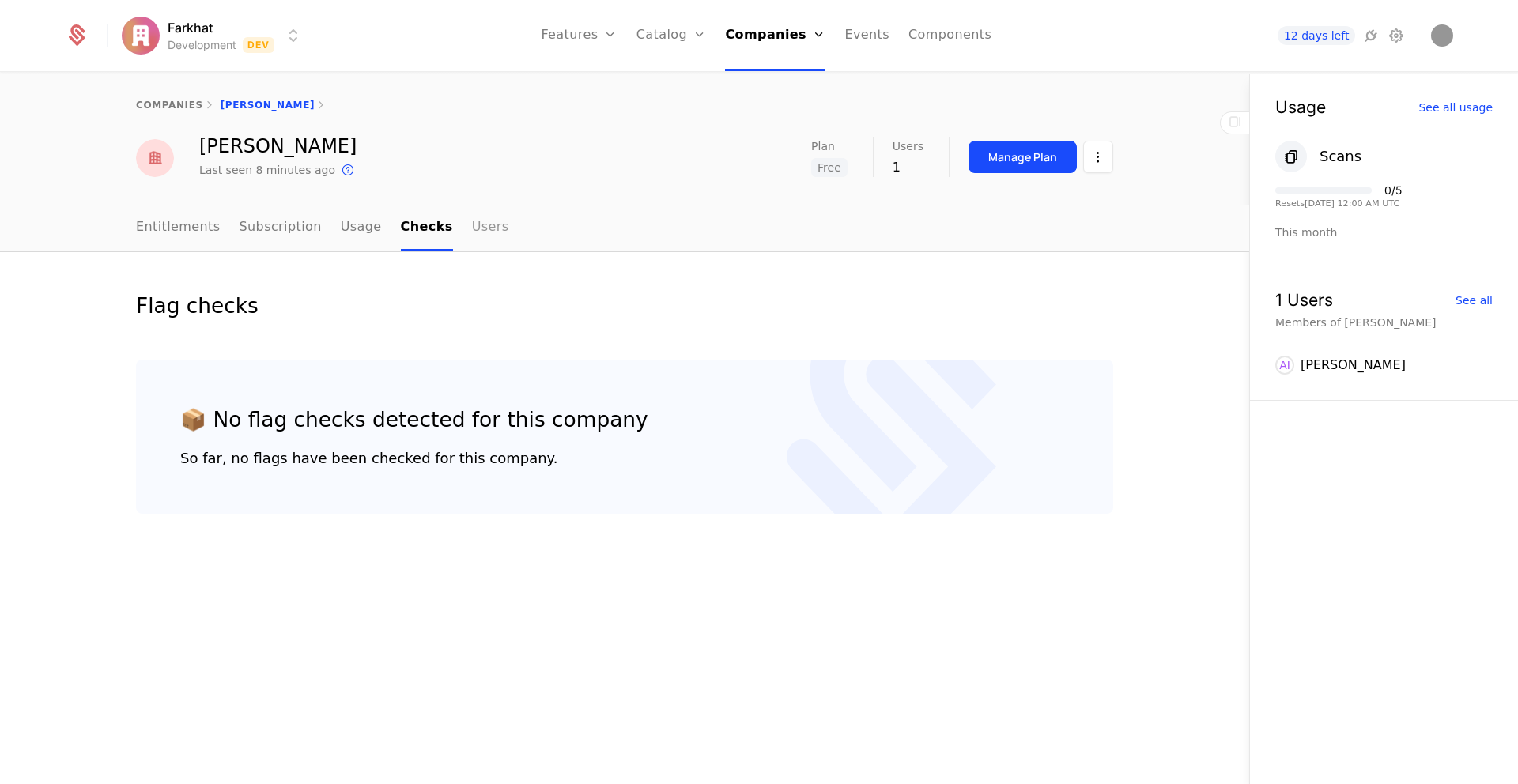
click at [472, 238] on link "Users" at bounding box center [490, 227] width 37 height 47
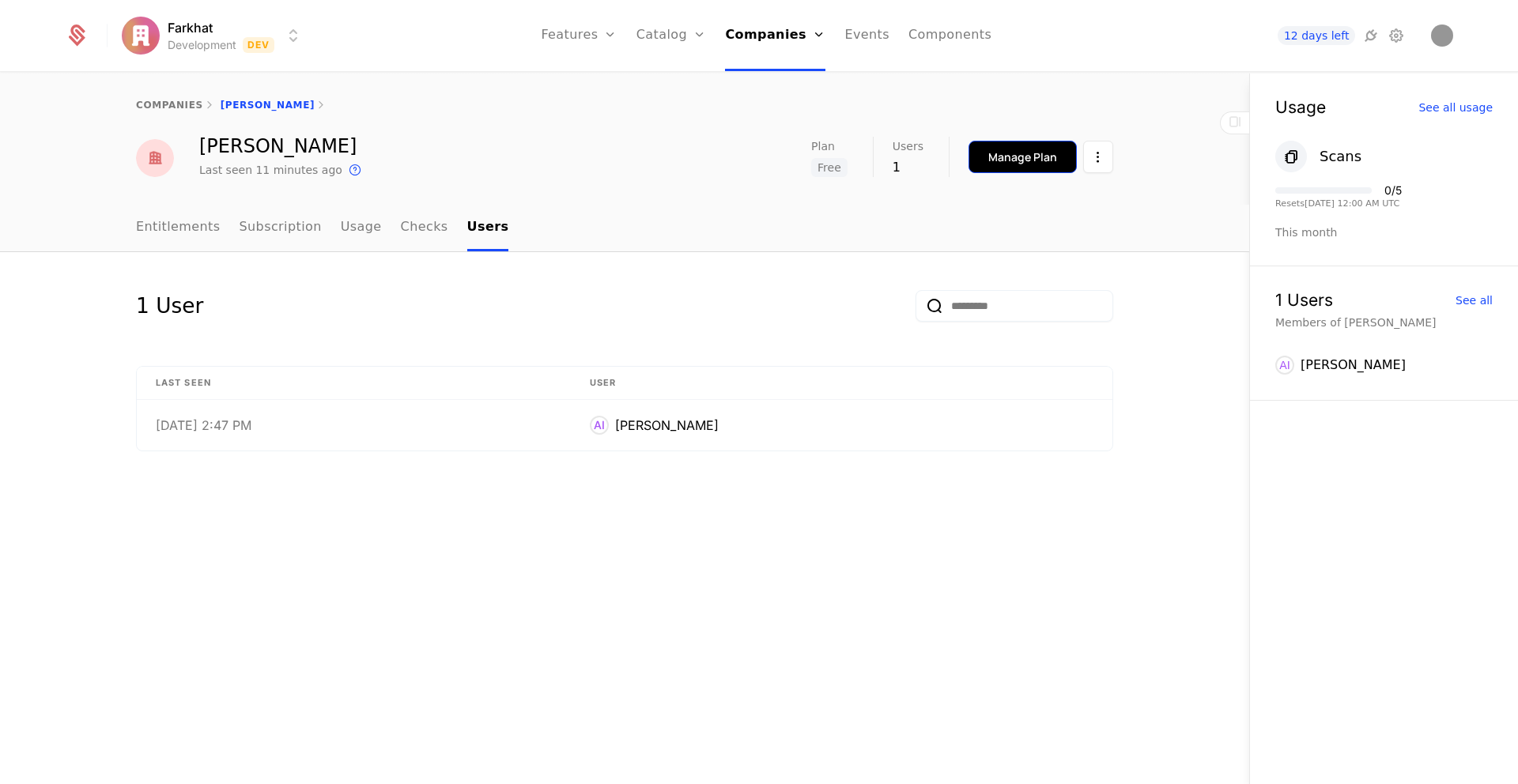
click at [983, 168] on button "Manage Plan" at bounding box center [1022, 157] width 108 height 33
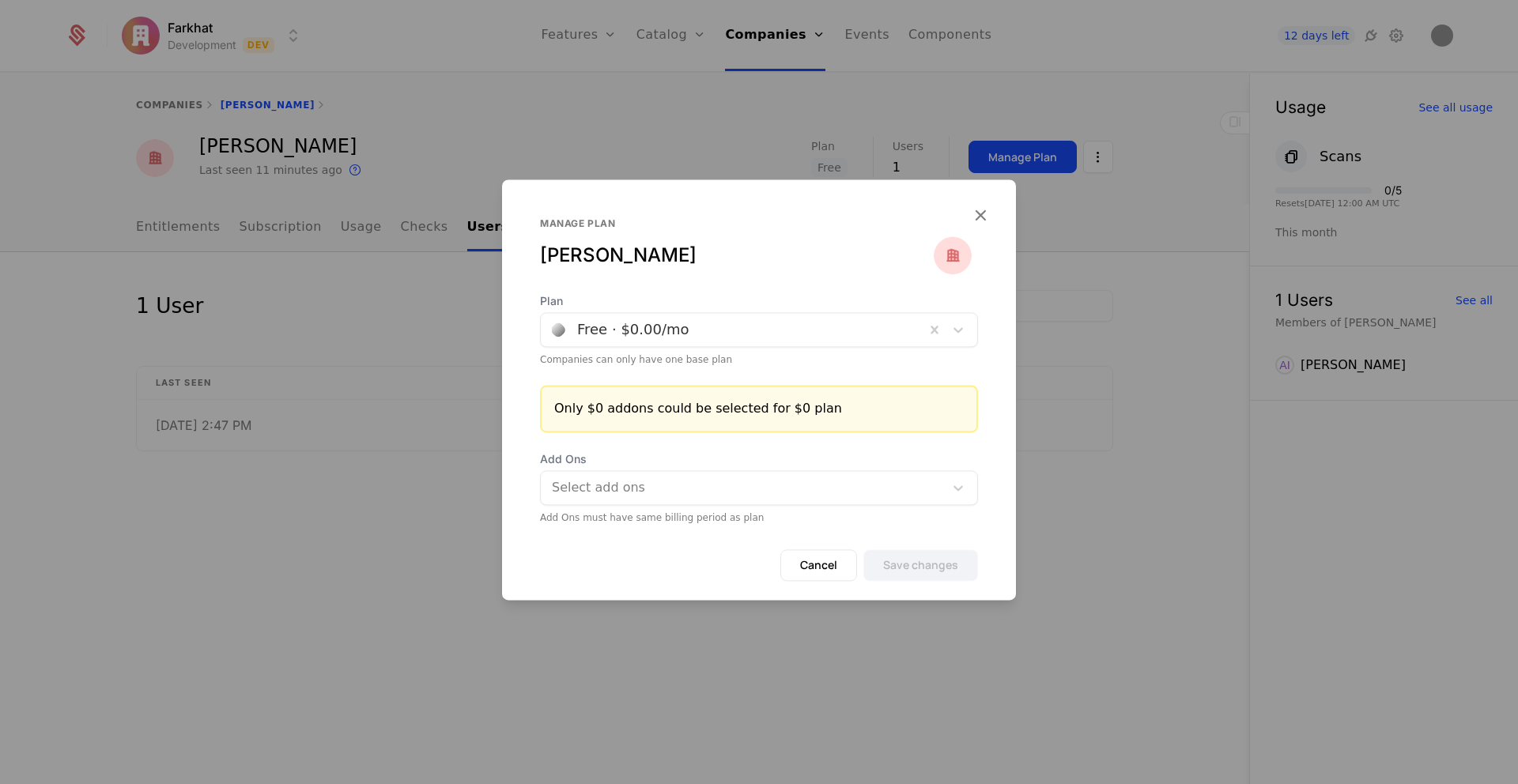
click at [653, 340] on div at bounding box center [733, 329] width 362 height 22
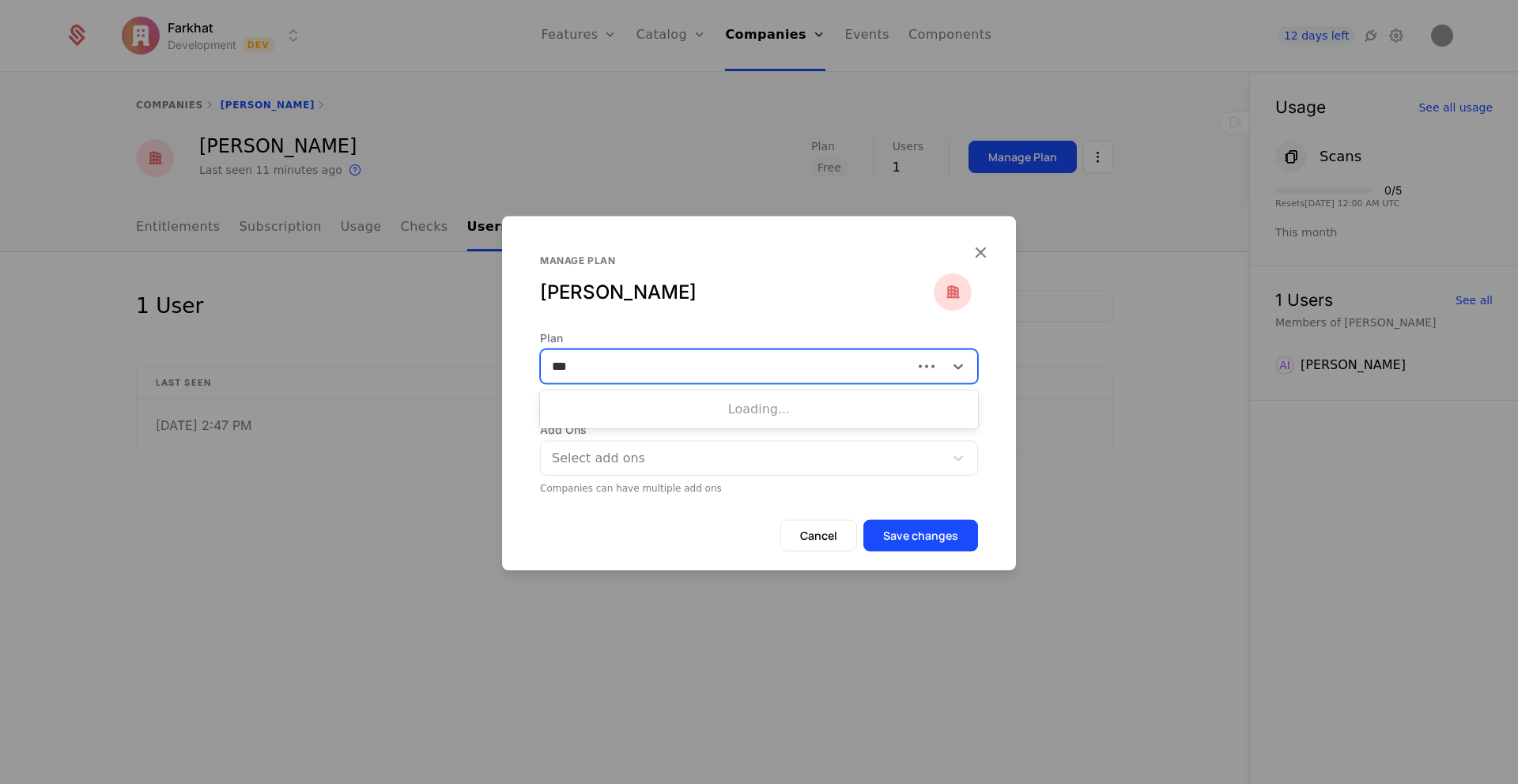
type input "****"
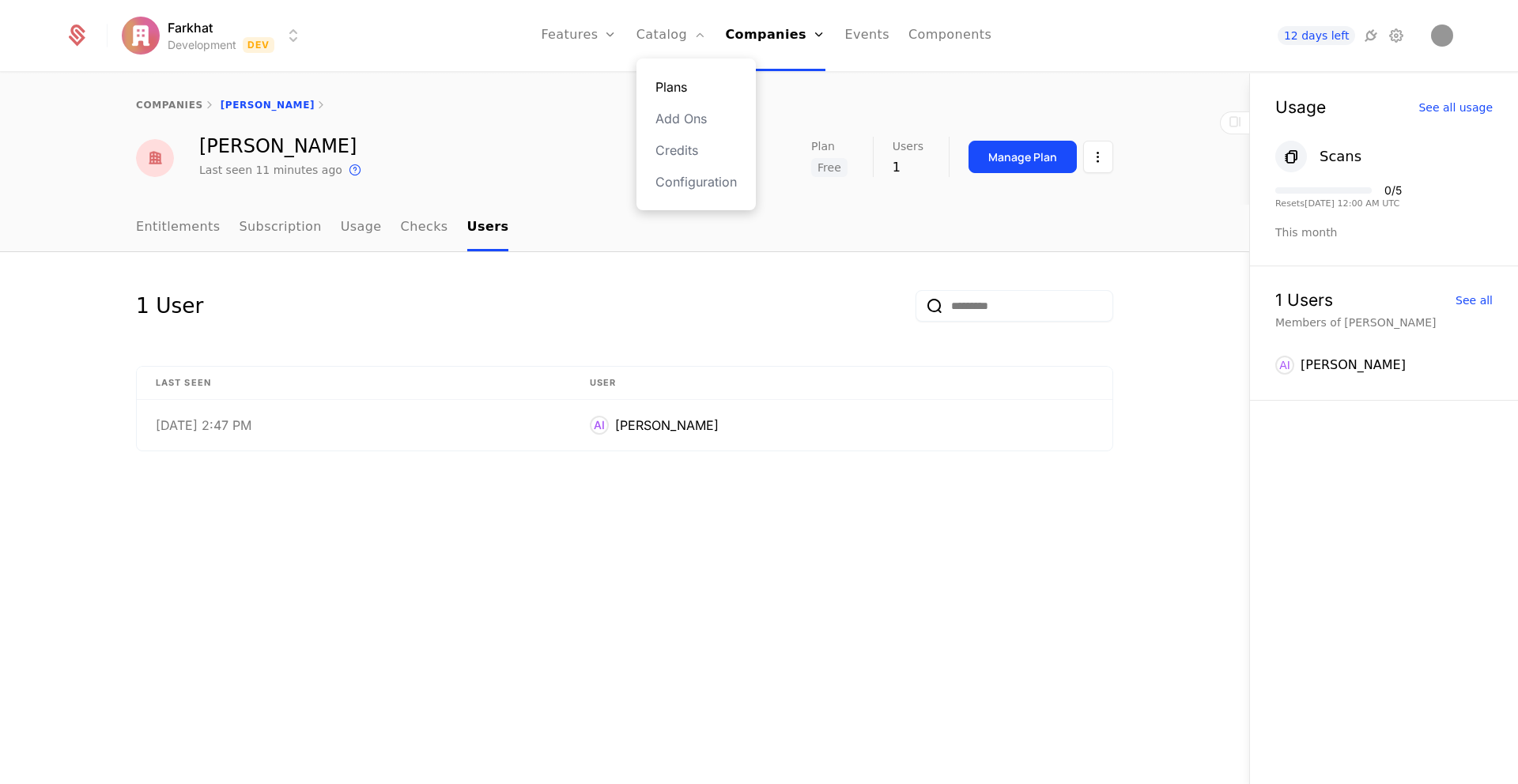
click at [676, 83] on link "Plans" at bounding box center [696, 87] width 82 height 19
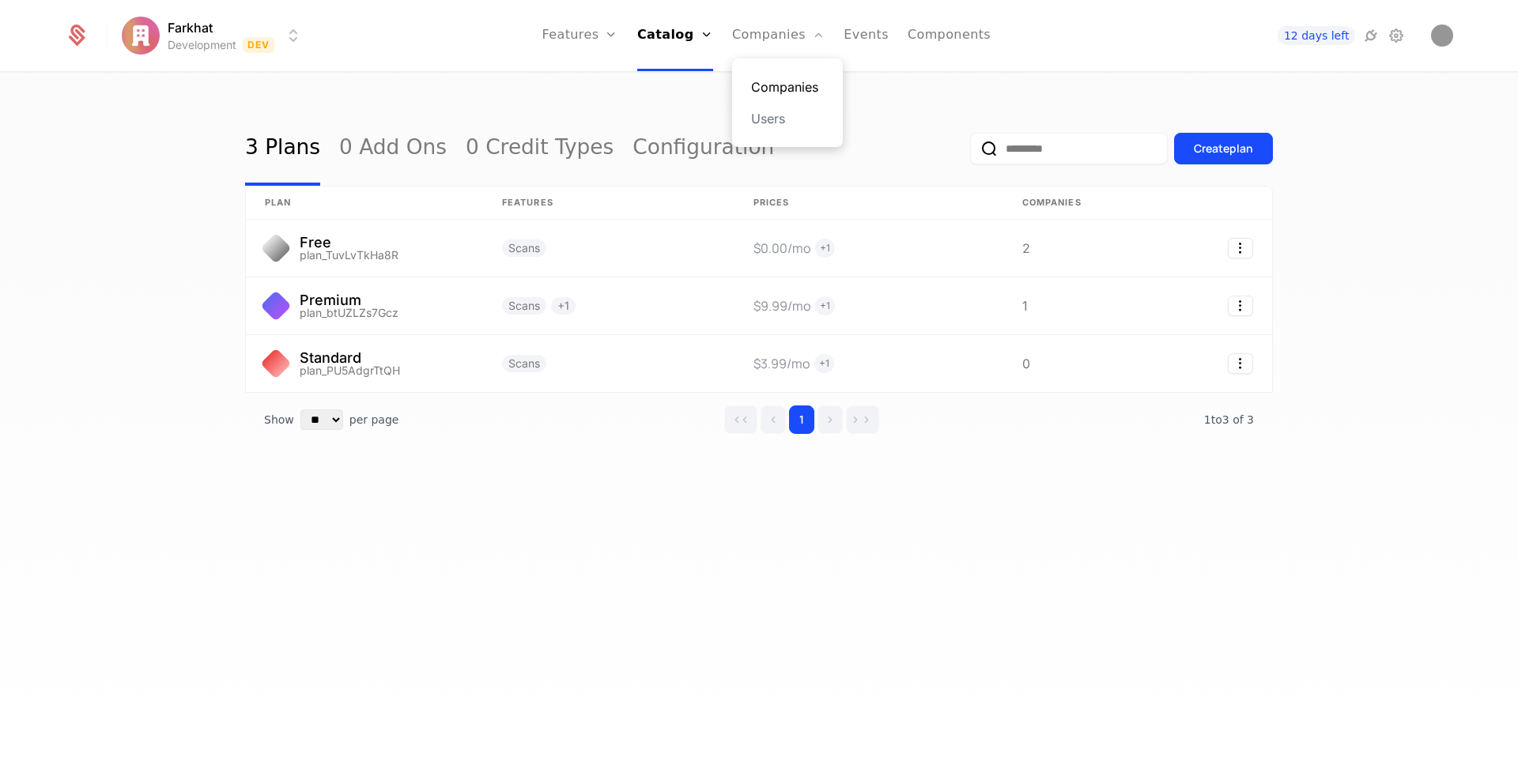
click at [766, 87] on link "Companies" at bounding box center [787, 87] width 73 height 19
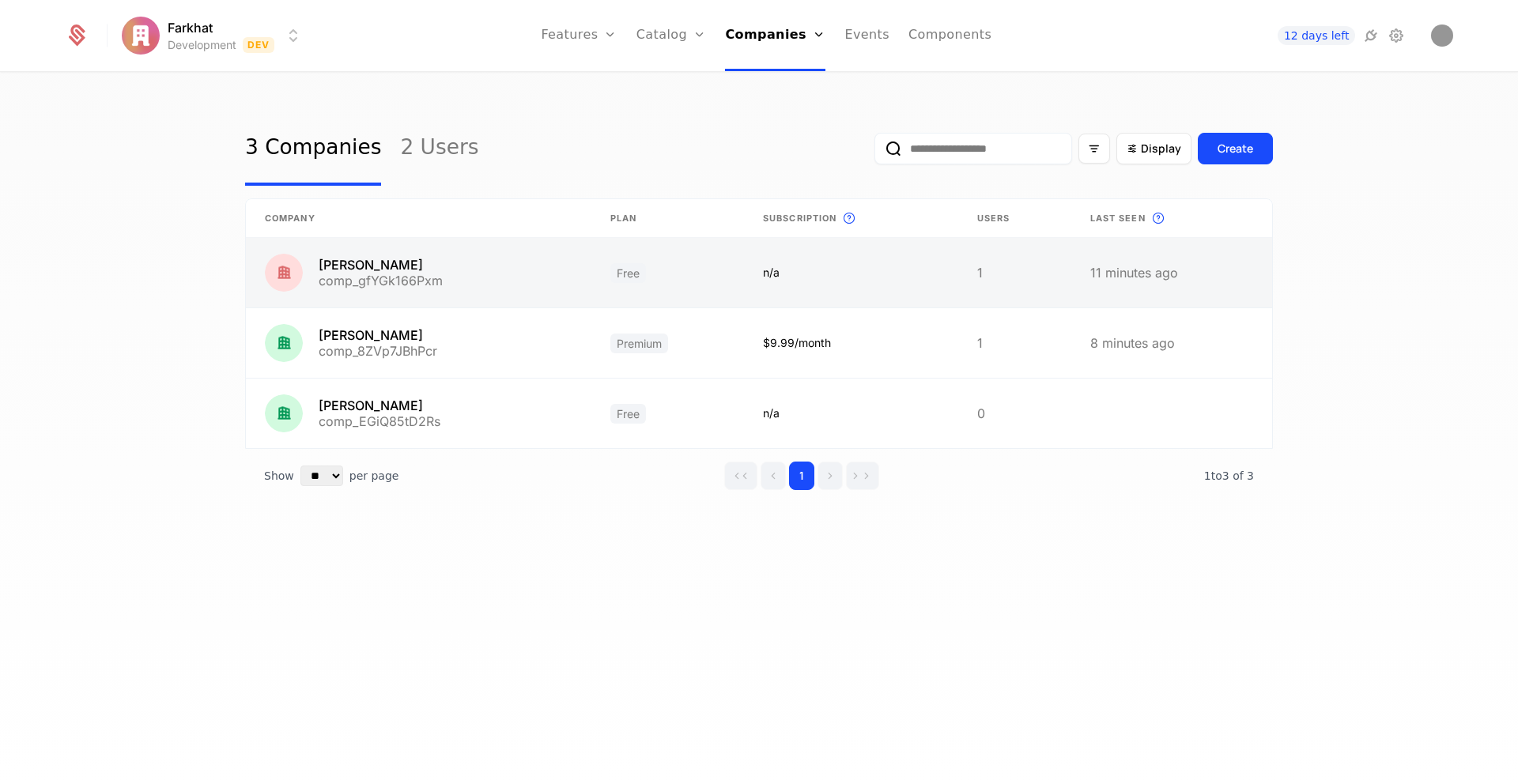
click at [281, 266] on link at bounding box center [419, 272] width 345 height 69
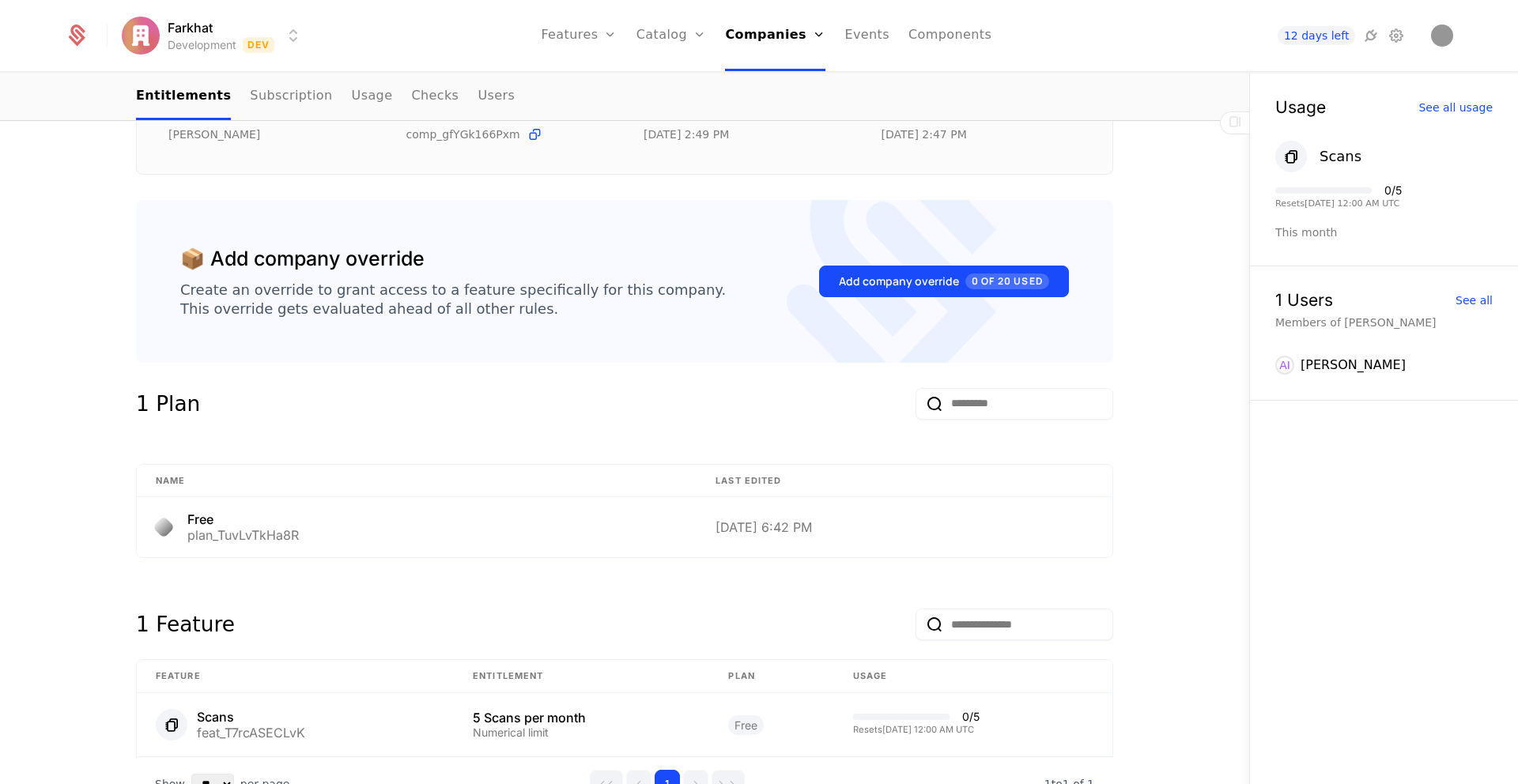
scroll to position [392, 0]
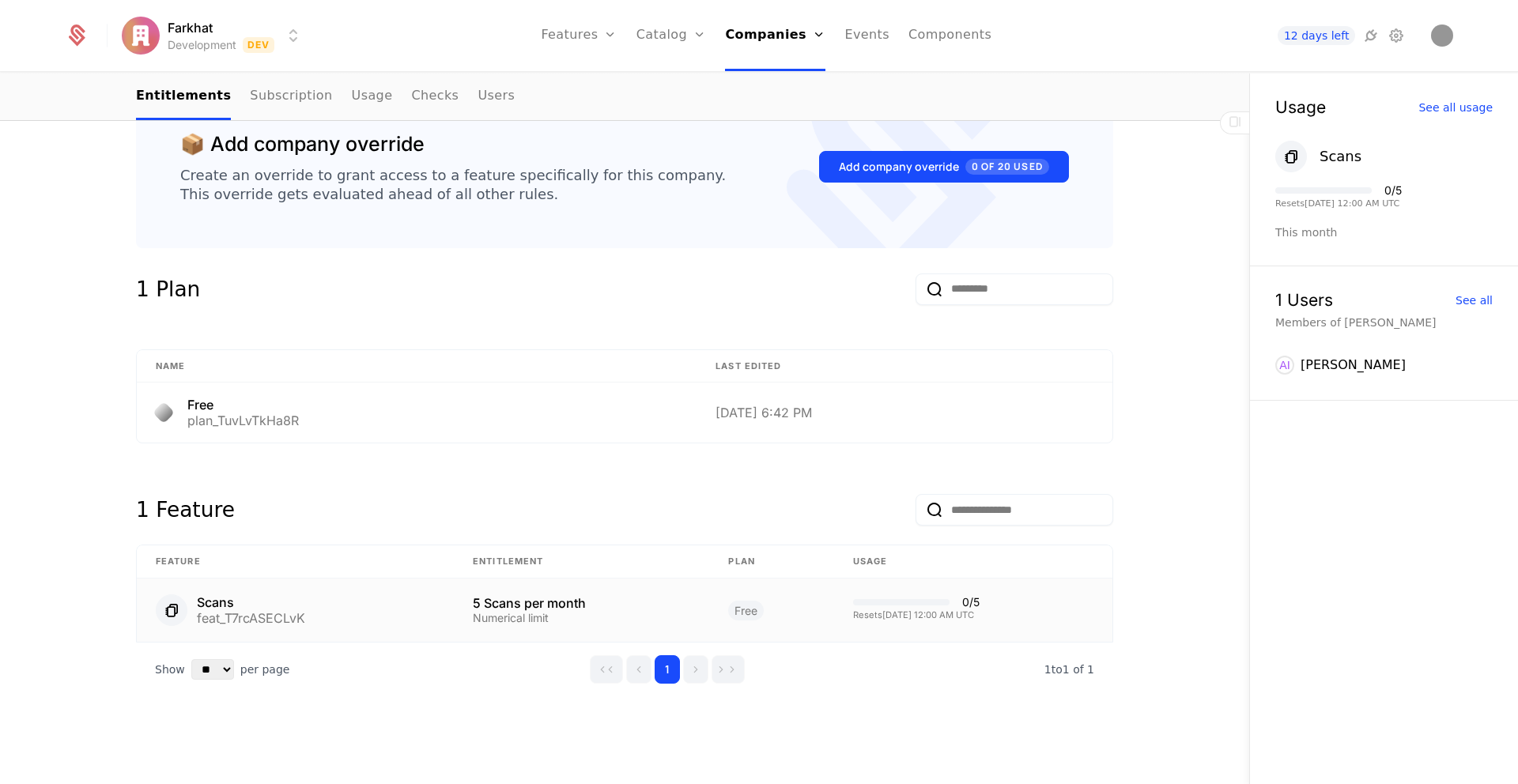
click at [731, 612] on span "Free" at bounding box center [745, 611] width 35 height 20
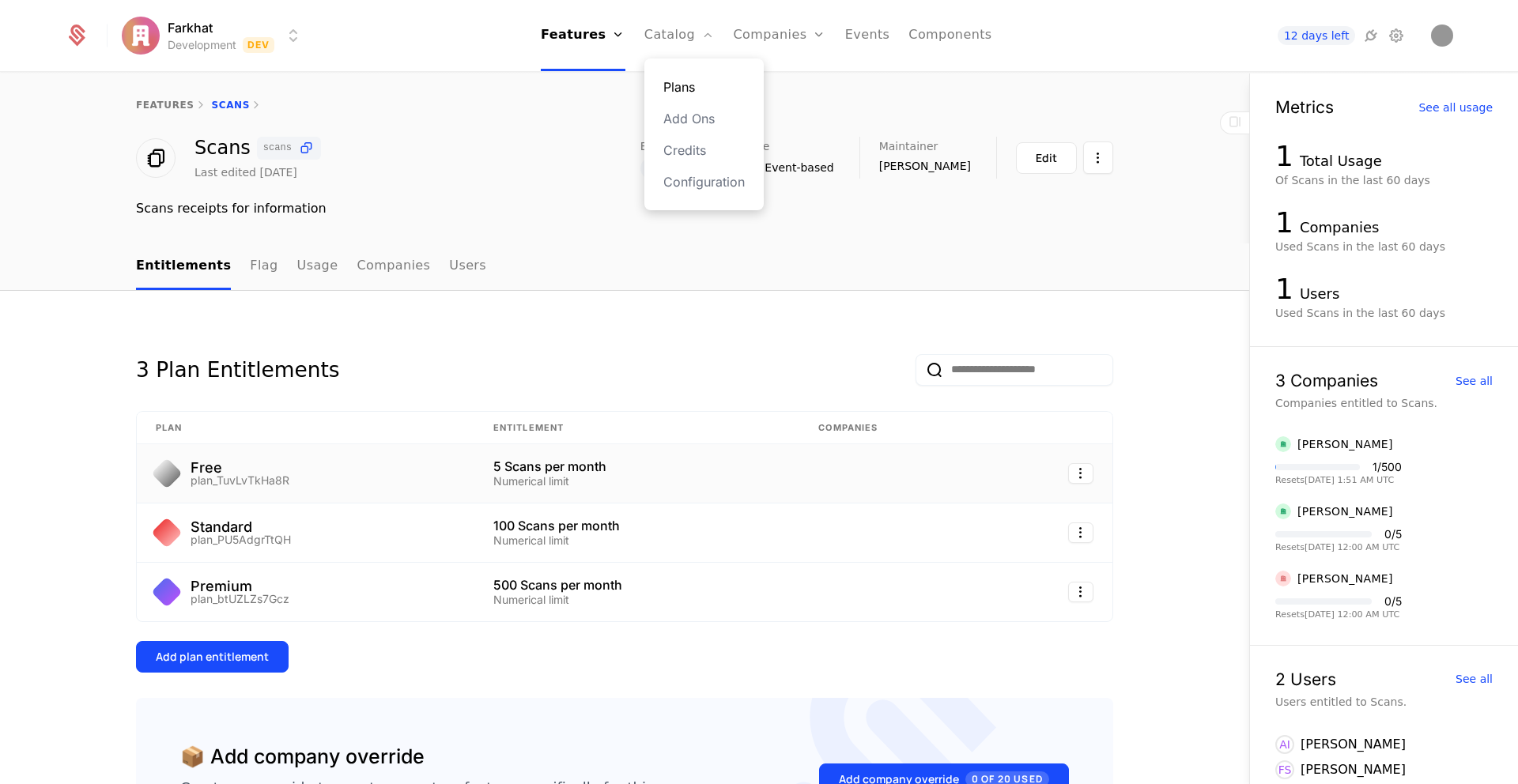
click at [671, 83] on link "Plans" at bounding box center [704, 87] width 82 height 19
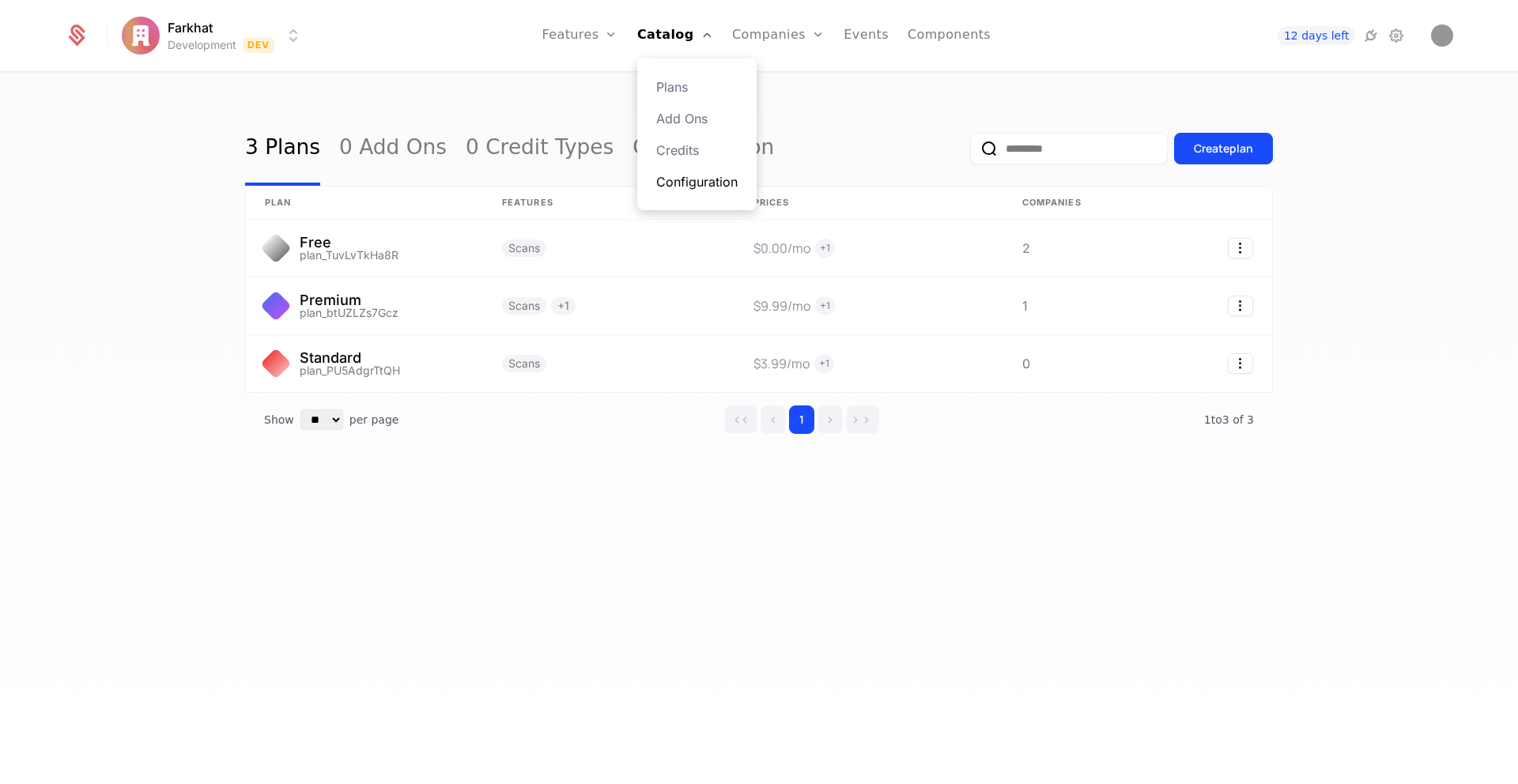
click at [690, 190] on link "Configuration" at bounding box center [697, 181] width 82 height 19
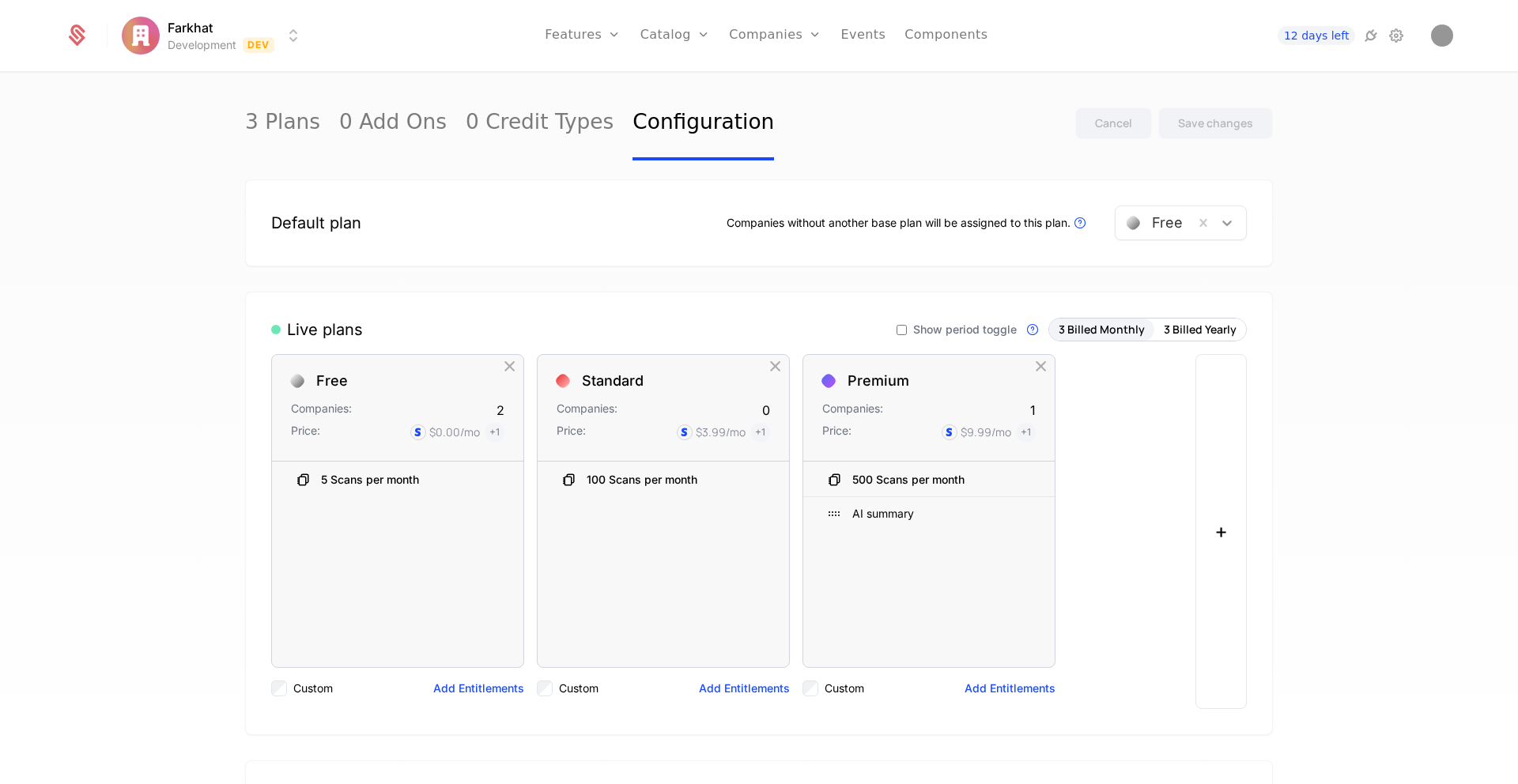
click at [1228, 222] on icon at bounding box center [1226, 222] width 16 height 16
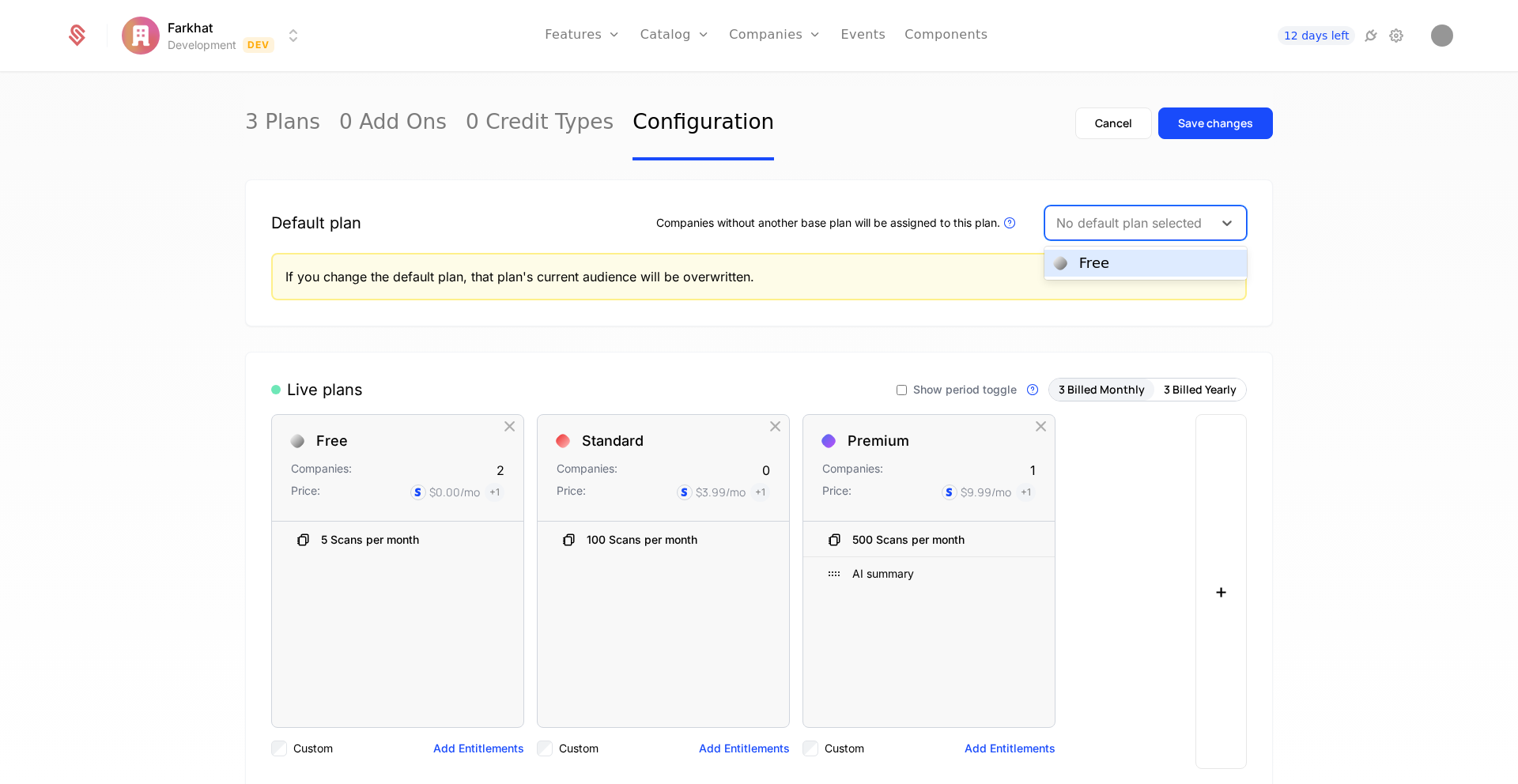
click at [1178, 227] on div at bounding box center [1129, 222] width 146 height 22
click at [1237, 217] on div at bounding box center [1227, 222] width 29 height 19
type input "**"
click at [1083, 136] on button "Cancel" at bounding box center [1113, 123] width 77 height 32
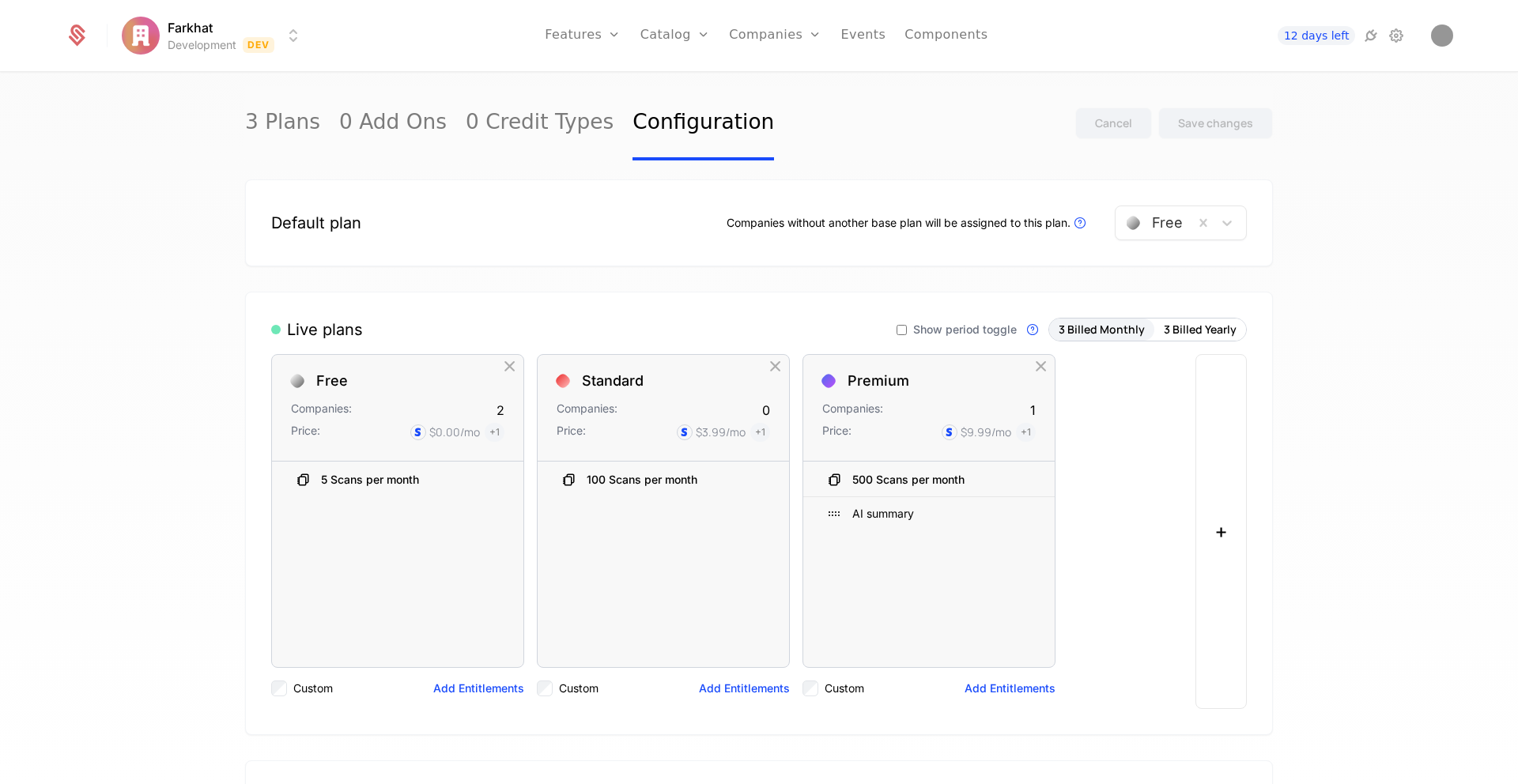
click at [391, 222] on div "Default plan Companies without another base plan will be assigned to this plan.…" at bounding box center [759, 222] width 976 height 35
click at [1005, 205] on div "Companies without another base plan will be assigned to this plan. Plans that a…" at bounding box center [986, 222] width 520 height 35
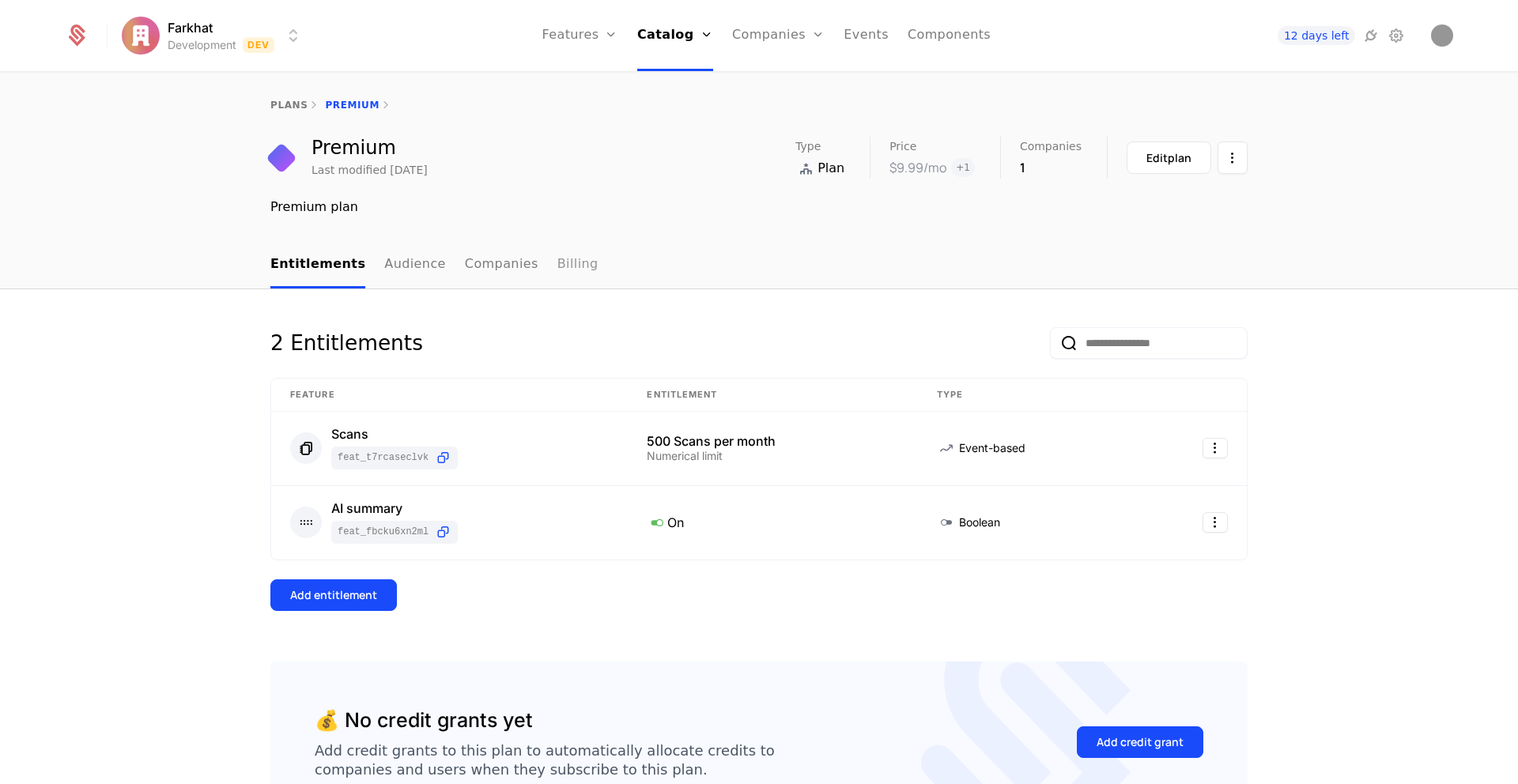
click at [557, 271] on link "Billing" at bounding box center [577, 265] width 41 height 47
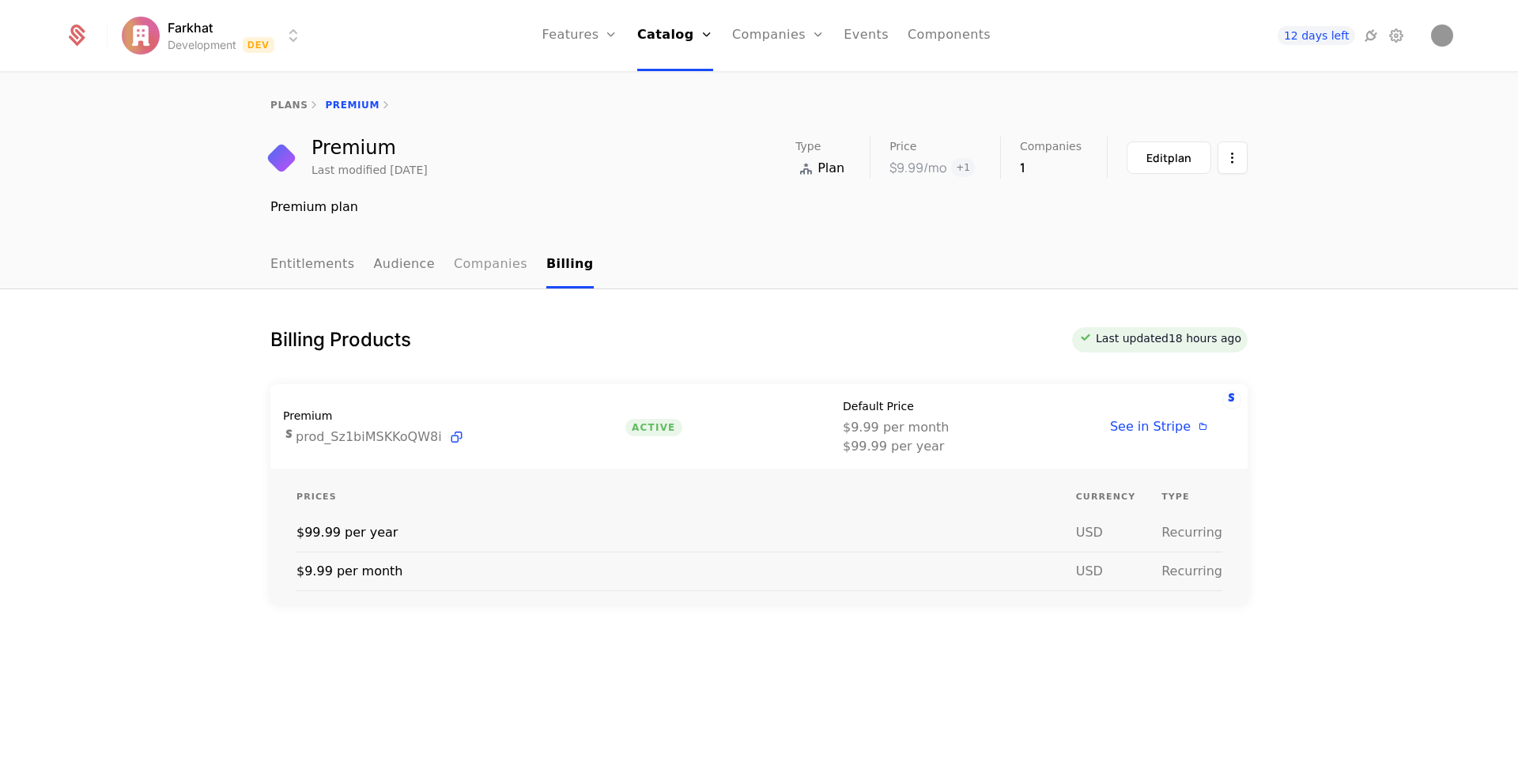
click at [480, 272] on link "Companies" at bounding box center [491, 265] width 74 height 47
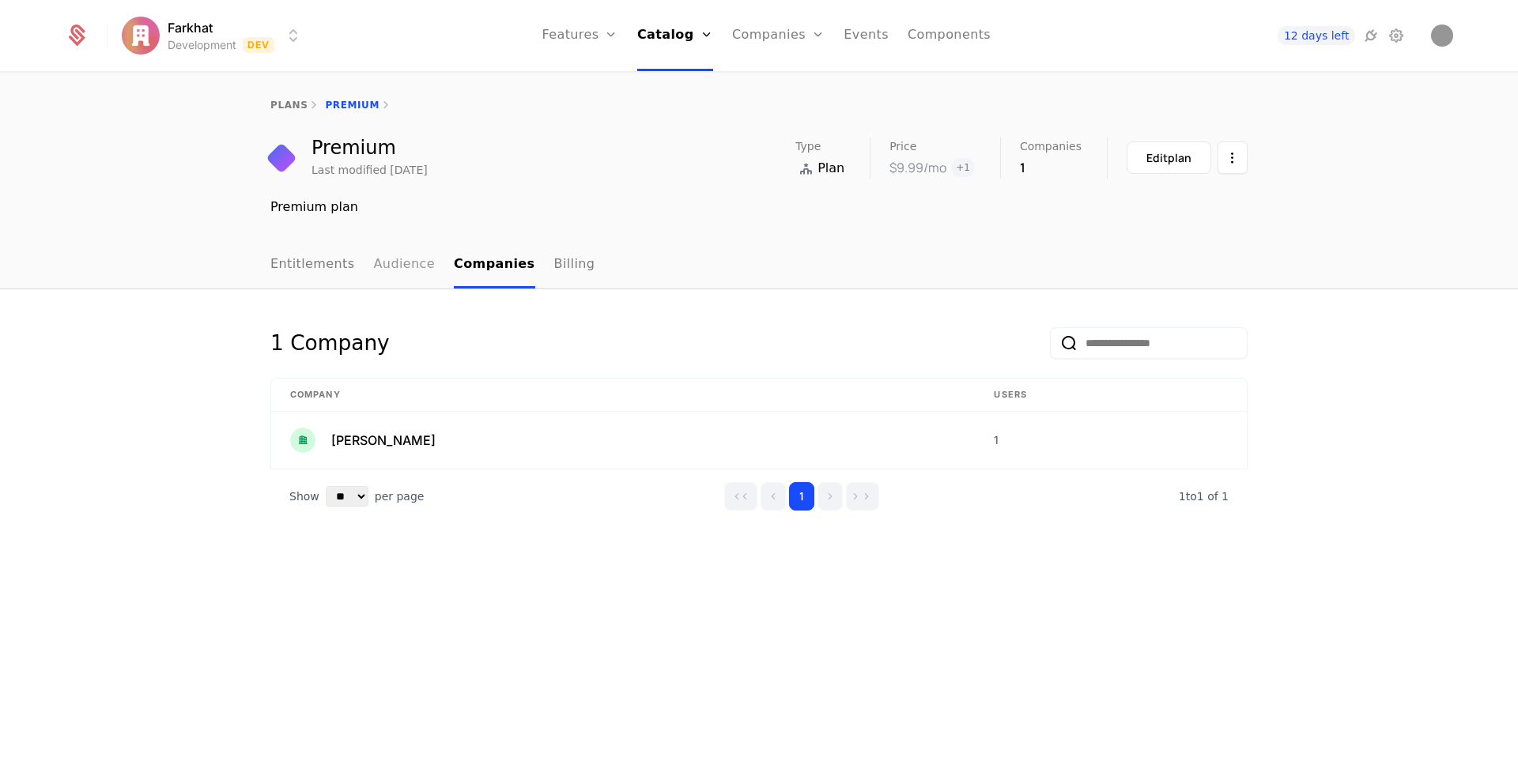
click at [389, 270] on link "Audience" at bounding box center [404, 265] width 61 height 47
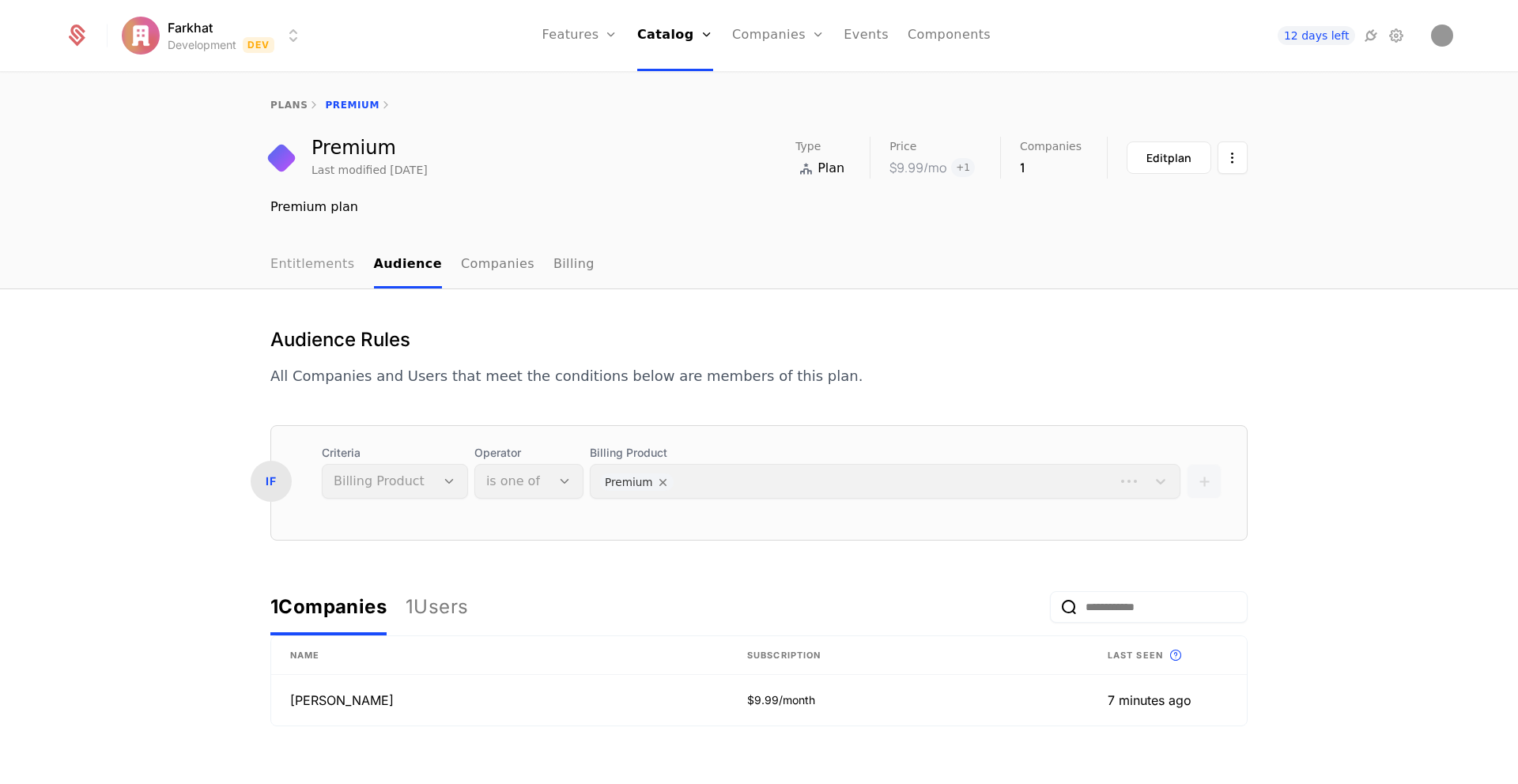
click at [294, 269] on link "Entitlements" at bounding box center [312, 265] width 84 height 47
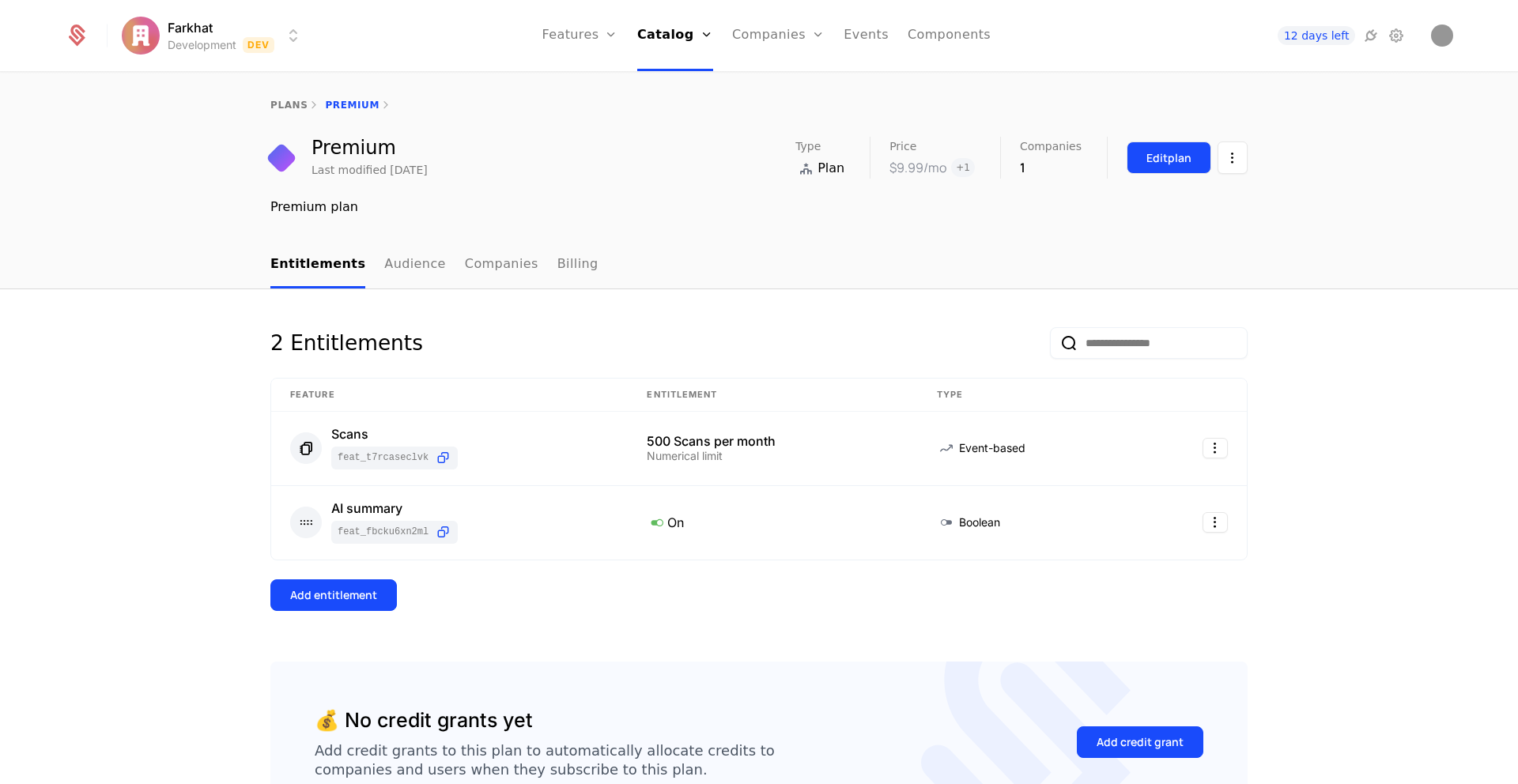
click at [1192, 162] on button "Edit plan" at bounding box center [1168, 158] width 84 height 33
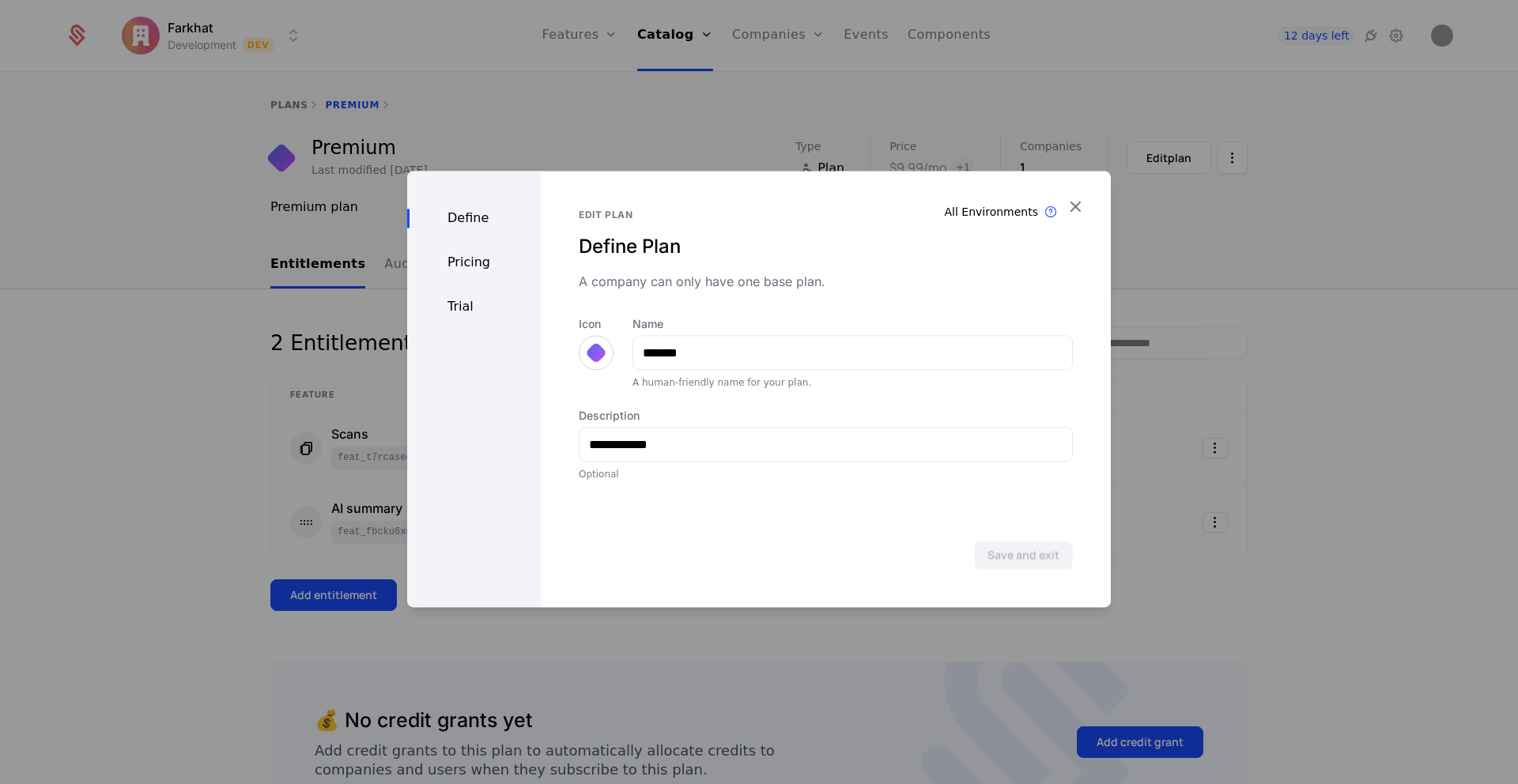
click at [460, 311] on div "Trial" at bounding box center [474, 306] width 133 height 19
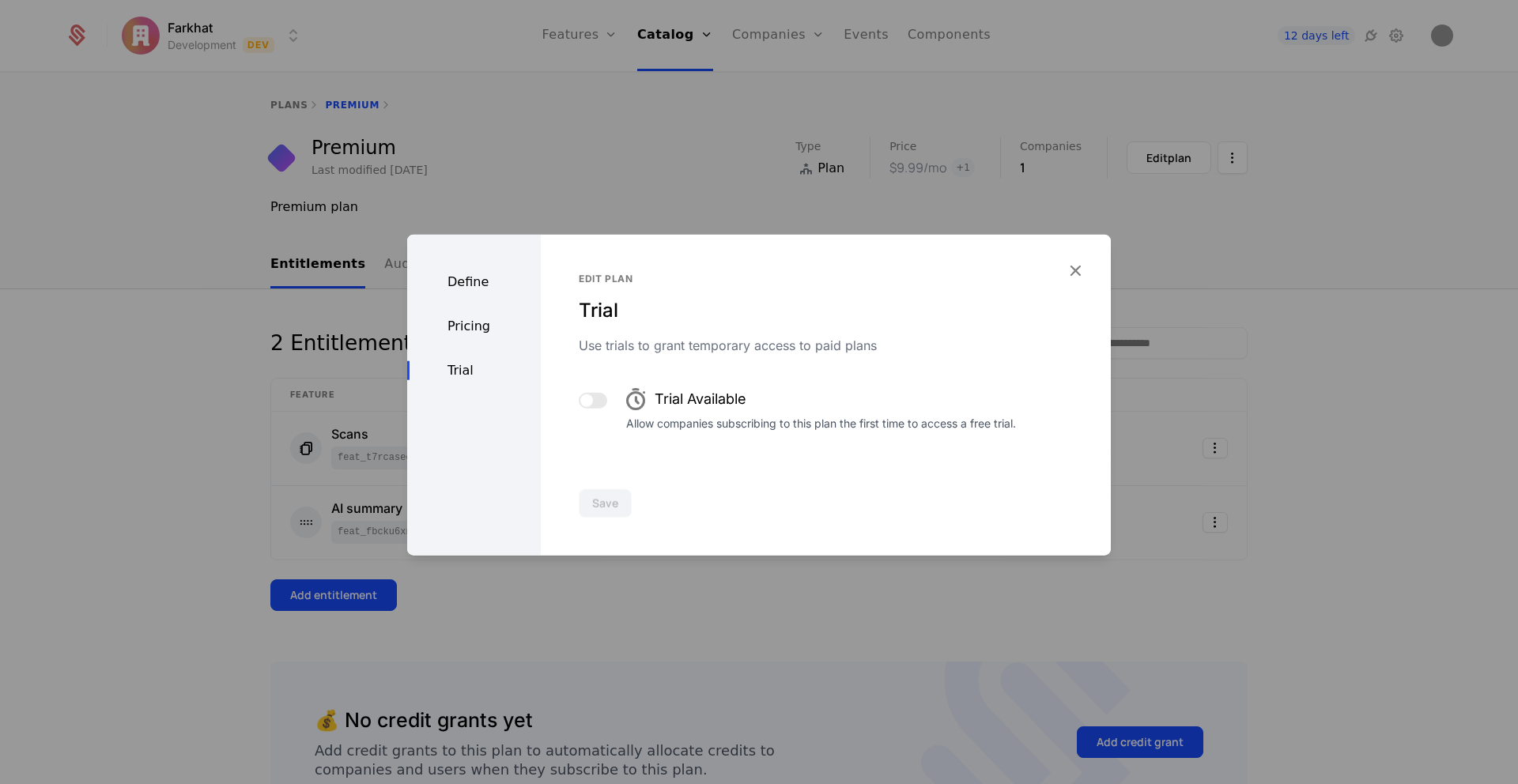
click at [466, 329] on div "Pricing" at bounding box center [474, 326] width 133 height 19
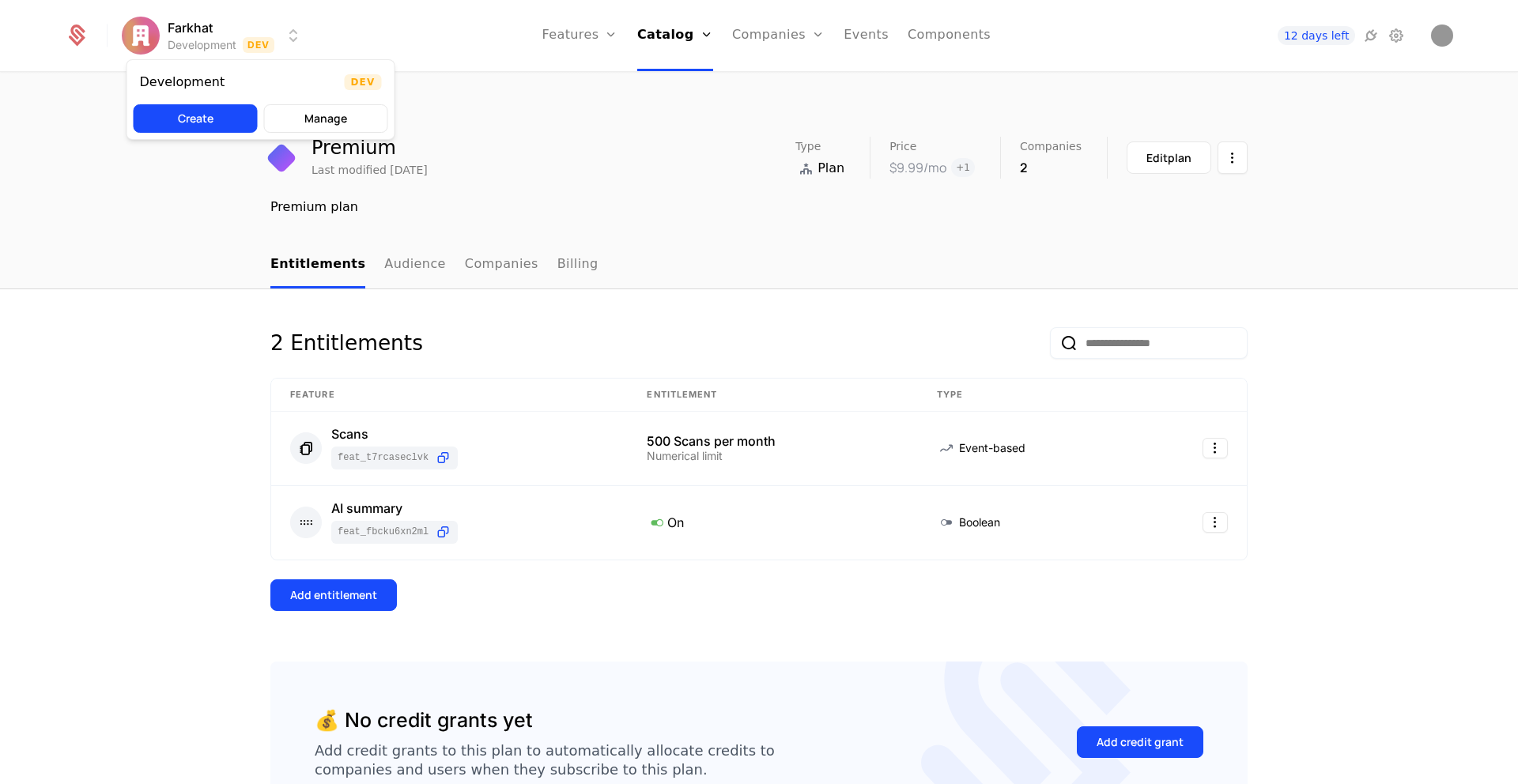
click at [186, 39] on html "Farkhat Development Dev Features Features Flags Catalog Plans Add Ons Credits C…" at bounding box center [759, 392] width 1518 height 784
click at [1309, 35] on span "12 days left" at bounding box center [1316, 35] width 78 height 19
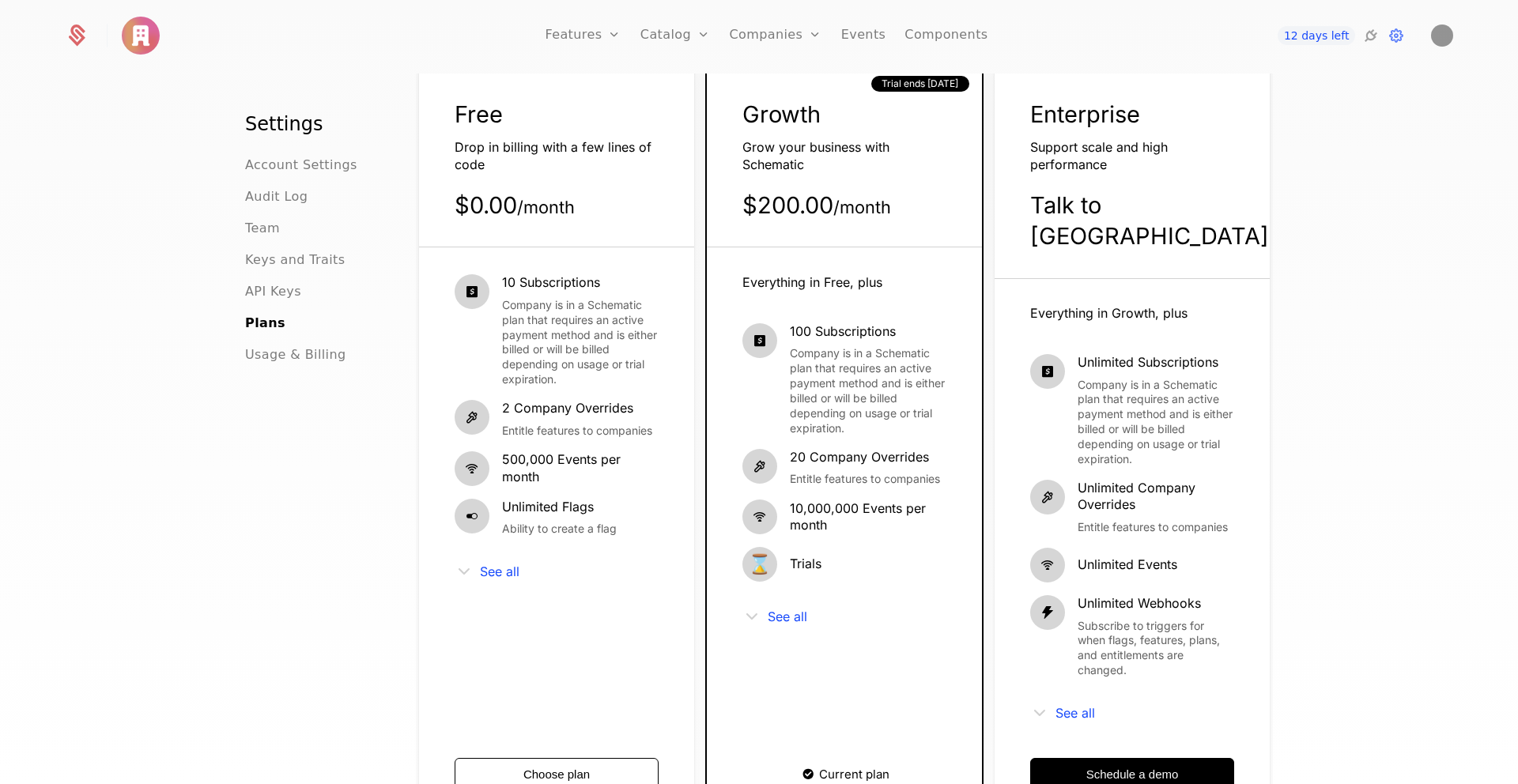
scroll to position [90, 0]
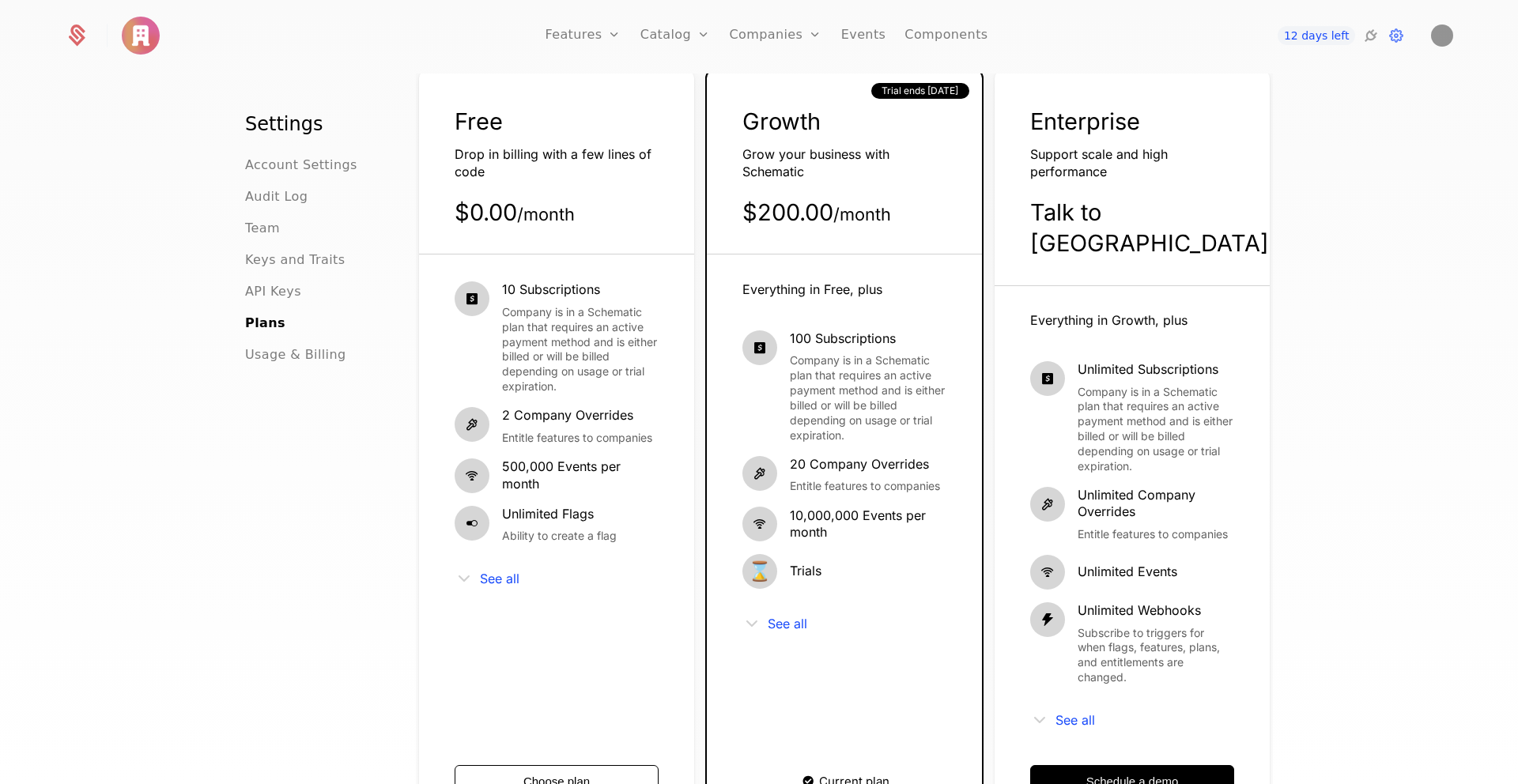
click at [478, 580] on div "See all" at bounding box center [556, 578] width 204 height 19
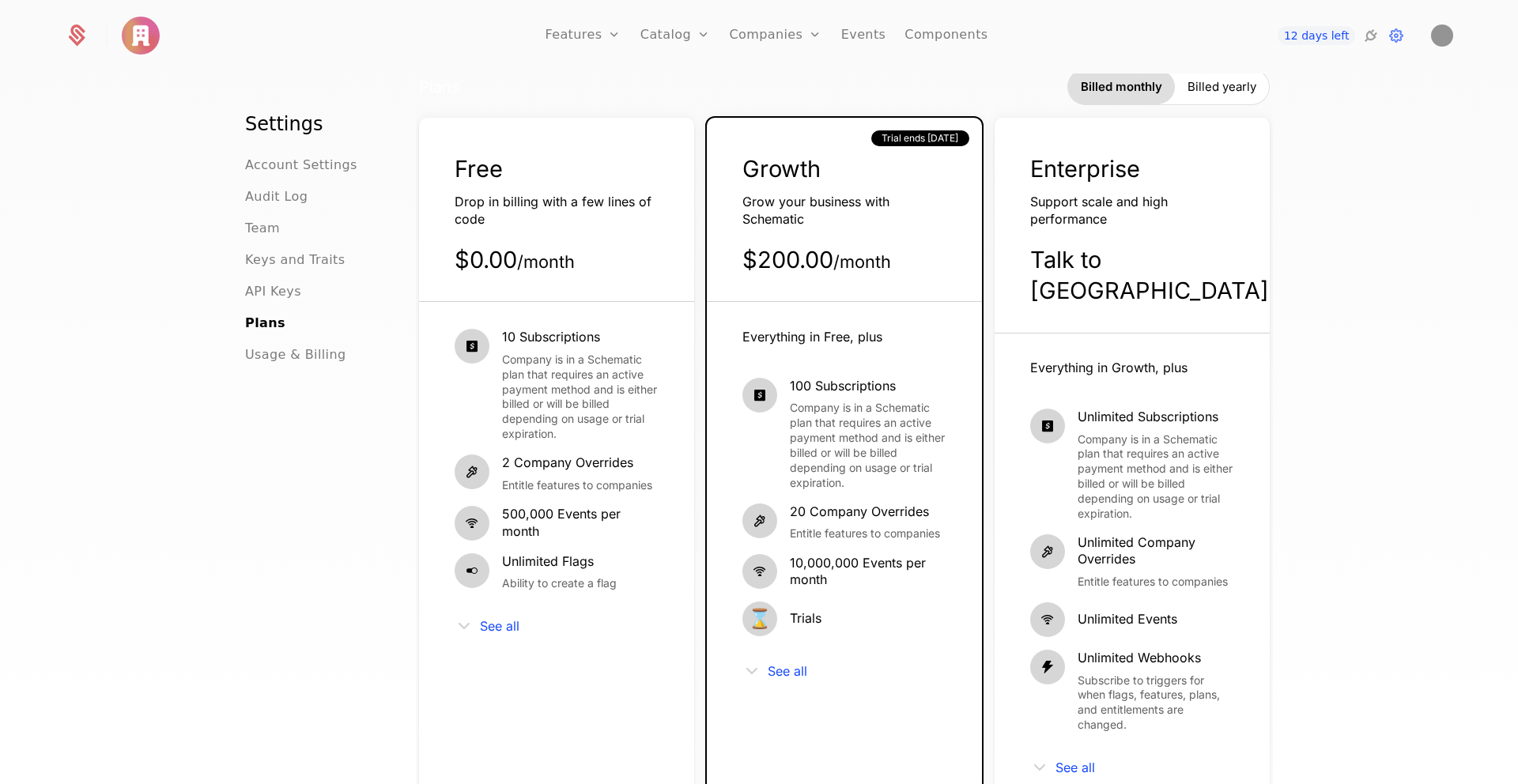
scroll to position [0, 0]
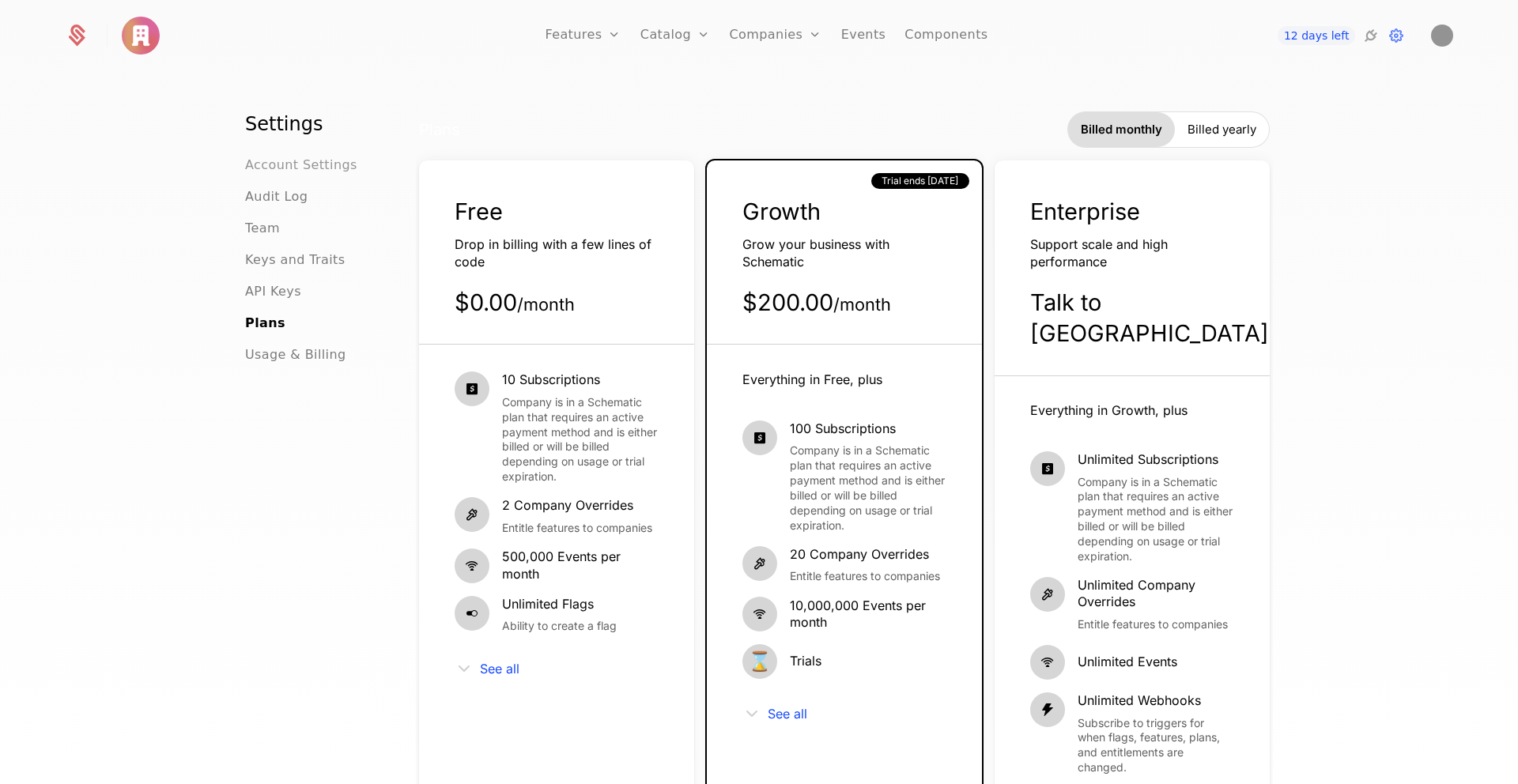
click at [280, 168] on span "Account Settings" at bounding box center [301, 164] width 112 height 19
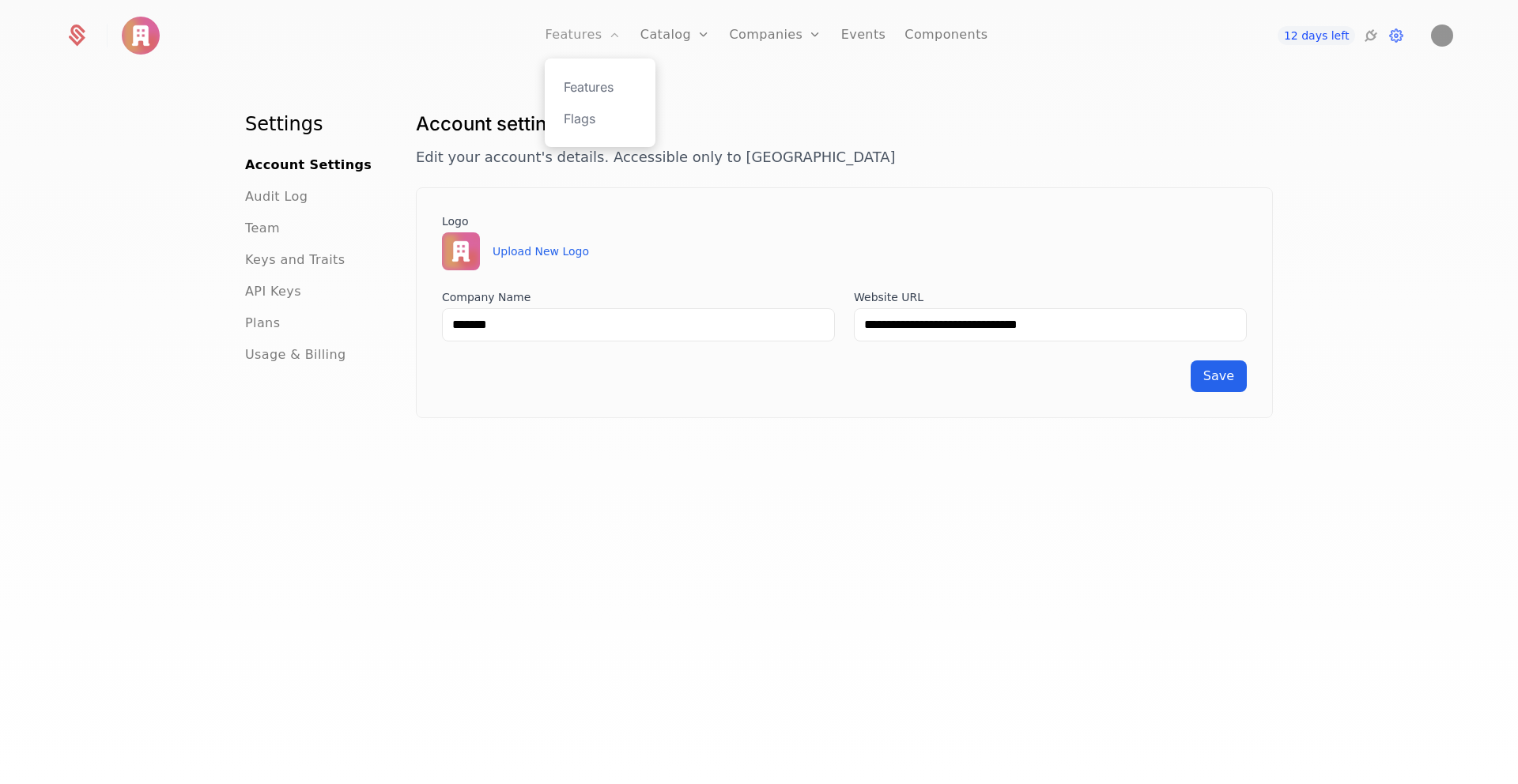
click at [573, 43] on link "Features" at bounding box center [582, 35] width 76 height 71
